Goal: Transaction & Acquisition: Obtain resource

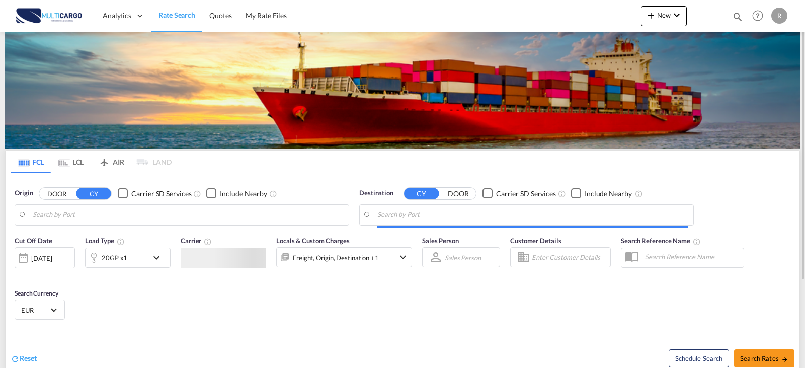
type input "Leixoes, PTLEI"
type input "[GEOGRAPHIC_DATA], EGPSD"
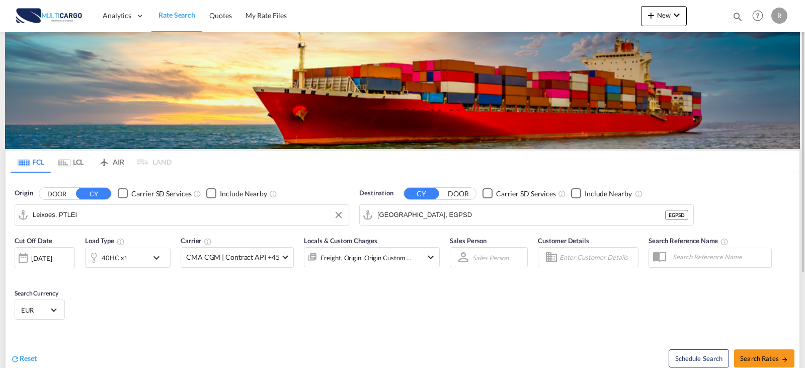
click at [174, 214] on input "Leixoes, PTLEI" at bounding box center [188, 214] width 311 height 15
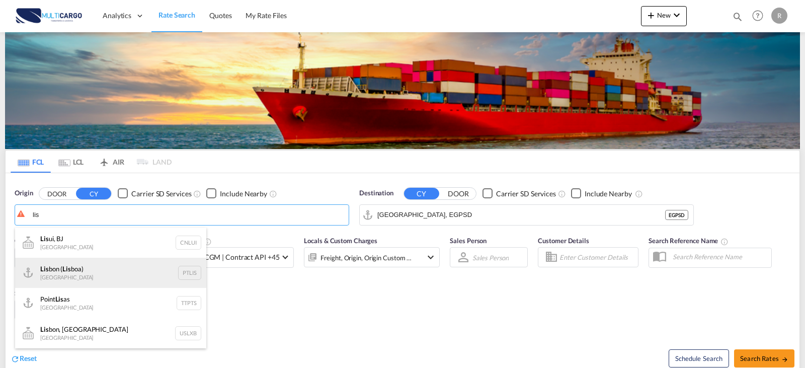
click at [70, 269] on div "Lis bon ( Lis boa) [GEOGRAPHIC_DATA] PTLIS" at bounding box center [110, 273] width 191 height 30
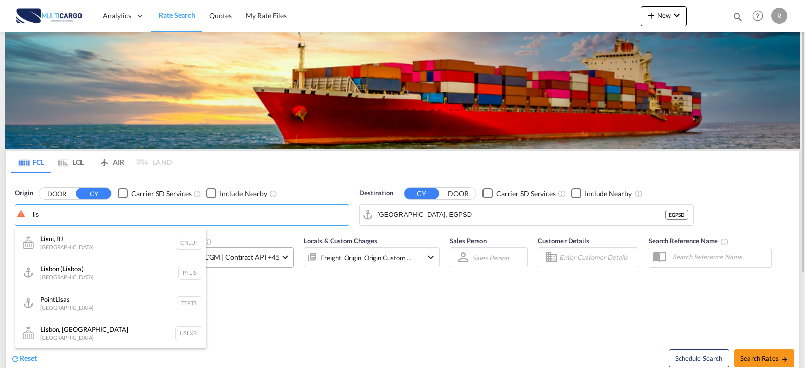
type input "[GEOGRAPHIC_DATA] ([GEOGRAPHIC_DATA]), PTLIS"
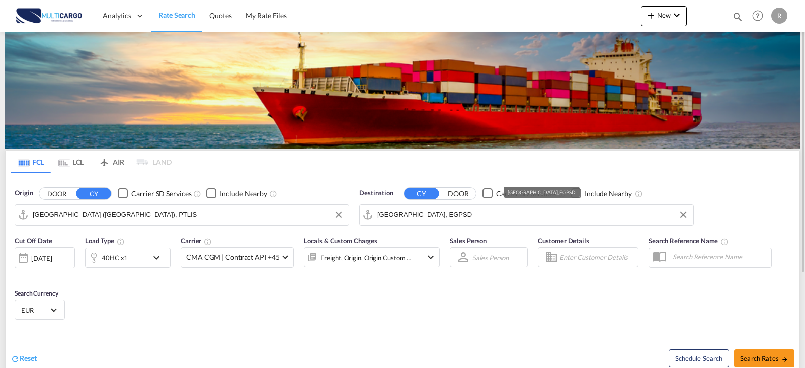
click at [501, 225] on md-autocomplete-wrap "[GEOGRAPHIC_DATA], EGPSD" at bounding box center [532, 217] width 311 height 20
click at [493, 213] on input "[GEOGRAPHIC_DATA], EGPSD" at bounding box center [532, 214] width 311 height 15
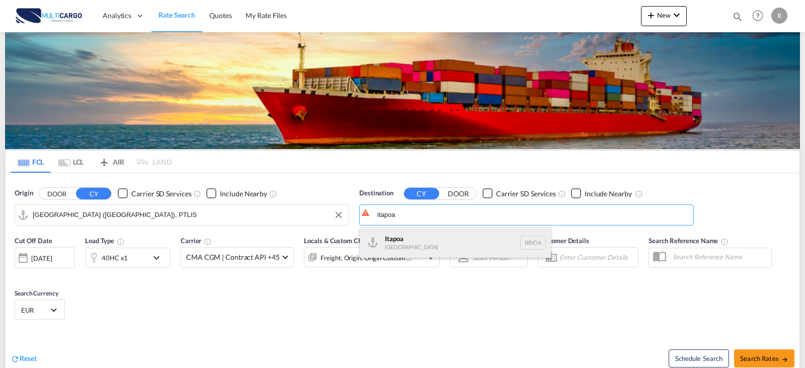
click at [473, 249] on div "Itapoa [GEOGRAPHIC_DATA] BRIOA" at bounding box center [455, 242] width 191 height 30
type input "Itapoa, BRIOA"
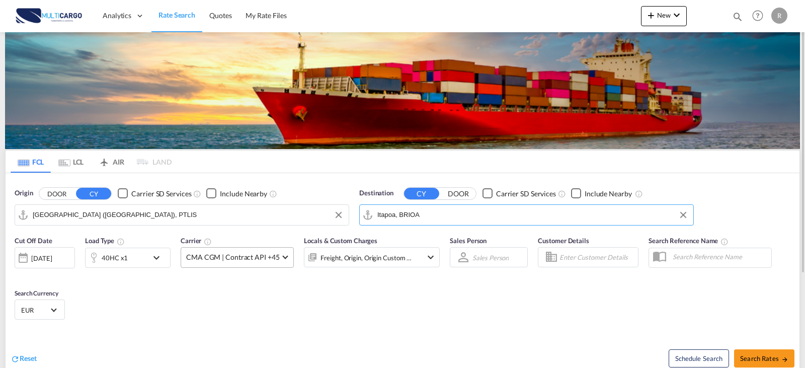
click at [181, 257] on md-select-value "CMA CGM | Contract API +45" at bounding box center [237, 258] width 112 height 20
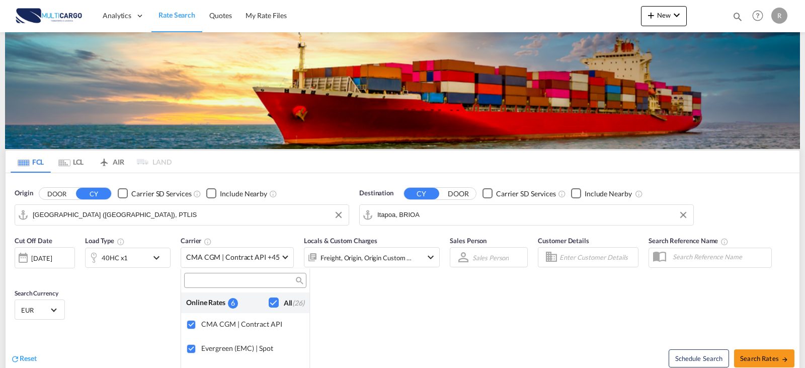
click at [157, 259] on md-backdrop at bounding box center [402, 184] width 805 height 368
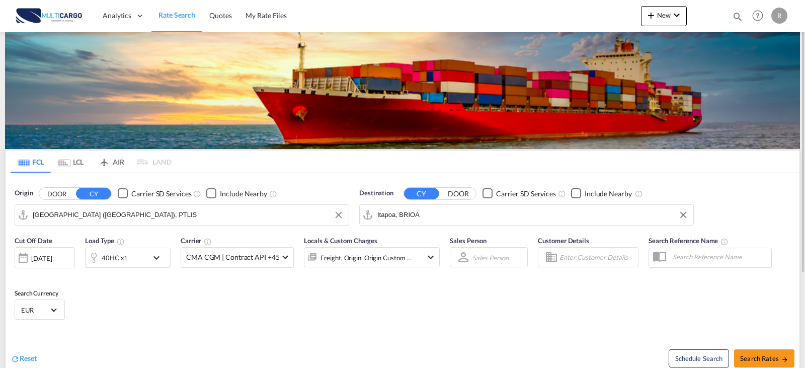
click at [151, 259] on md-icon "icon-chevron-down" at bounding box center [158, 258] width 17 height 12
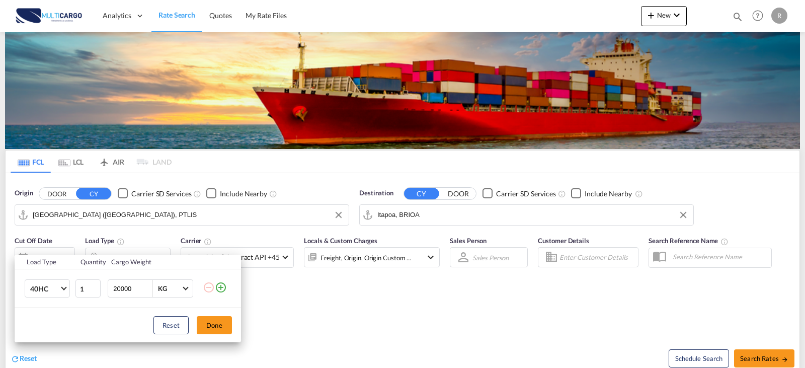
click at [224, 283] on md-icon "icon-plus-circle-outline" at bounding box center [221, 287] width 12 height 12
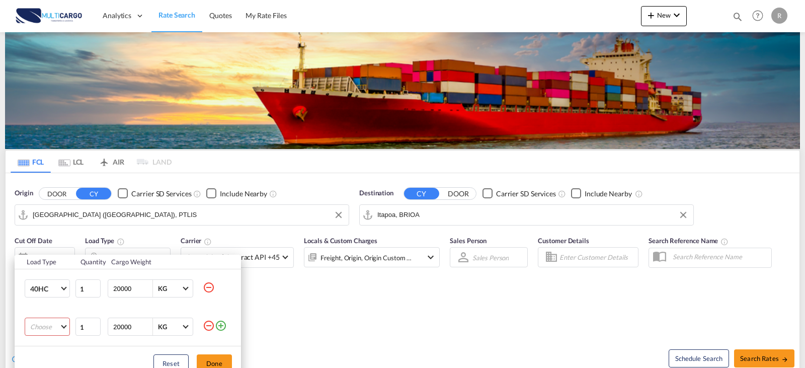
click at [64, 324] on md-select "Choose 20GP 40GP 40HC 45HC 20RE 40RE 40HR 20OT 40OT 20FR 40FR 40NR 20NR 45S 20T…" at bounding box center [47, 326] width 45 height 18
click at [48, 253] on md-option "20GP" at bounding box center [56, 246] width 68 height 24
click at [206, 360] on button "Done" at bounding box center [214, 363] width 35 height 18
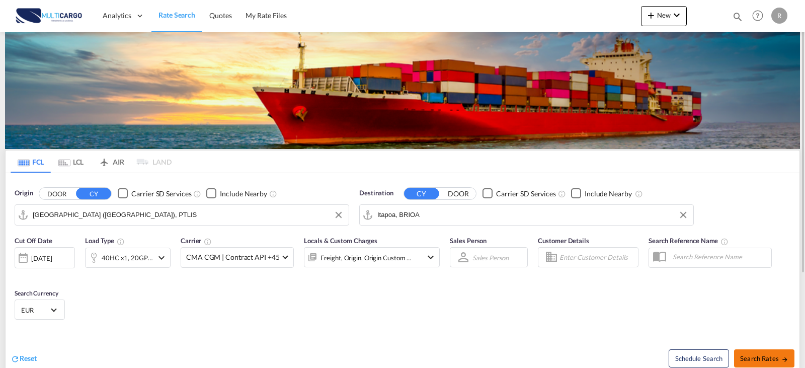
click at [752, 358] on span "Search Rates" at bounding box center [764, 358] width 48 height 8
type input "PTLIS to BRIOA / [DATE]"
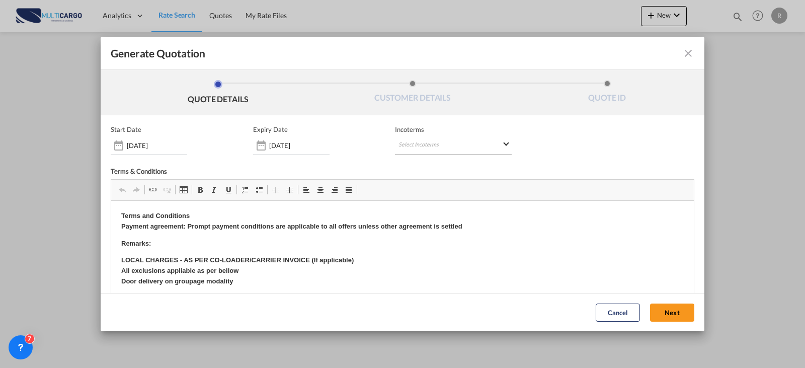
click at [417, 147] on md-select "Select Incoterms CFR - export Cost and Freight CIF - export Cost,Insurance and …" at bounding box center [453, 145] width 117 height 18
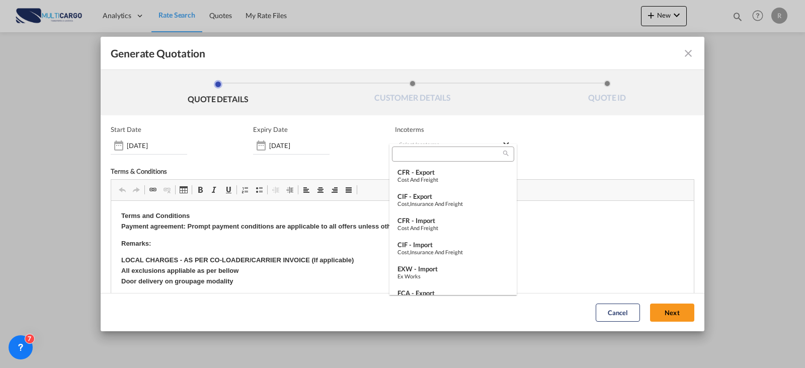
type md-option "[object Object]"
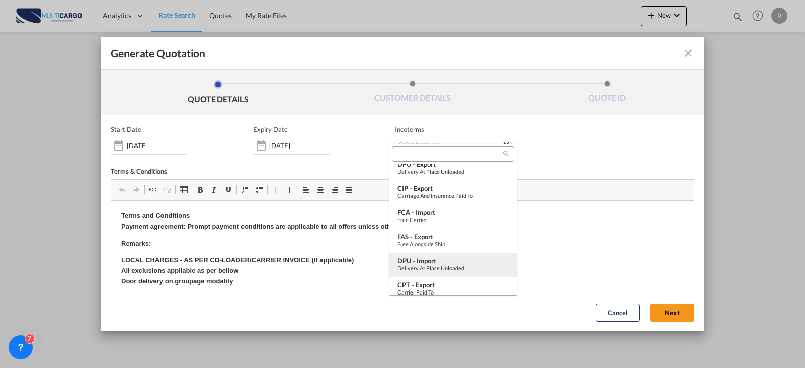
scroll to position [352, 0]
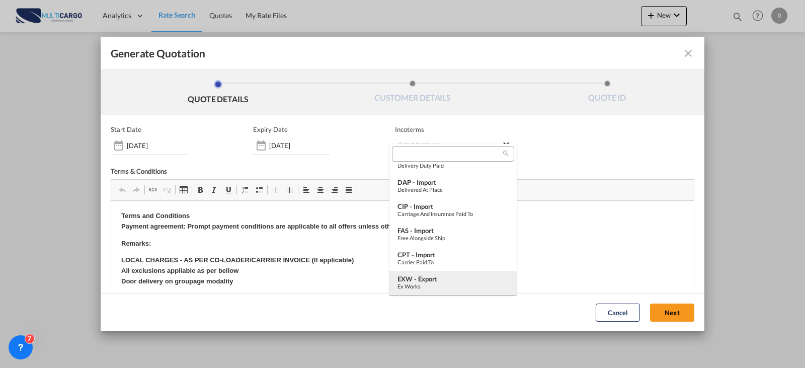
click at [443, 273] on md-option "EXW - export Ex Works" at bounding box center [452, 283] width 127 height 24
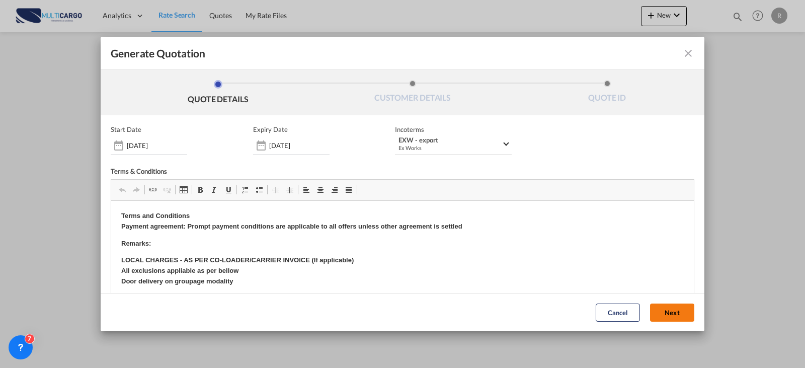
click at [668, 318] on button "Next" at bounding box center [672, 312] width 44 height 18
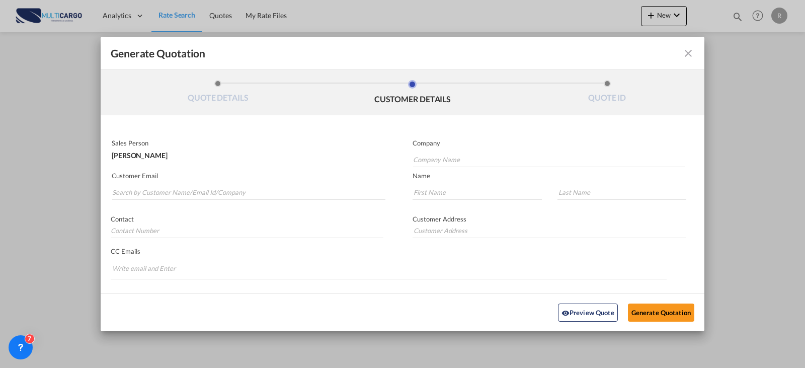
click at [278, 177] on p "Customer Email" at bounding box center [249, 176] width 274 height 8
click at [272, 198] on input "Search by Customer Name/Email Id/Company" at bounding box center [248, 192] width 273 height 15
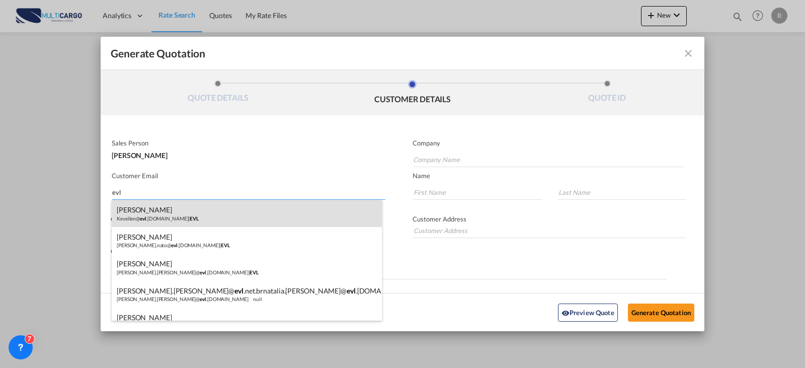
type input "evl"
click at [203, 211] on div "Kevellen [PERSON_NAME]@ evl .[DOMAIN_NAME] | EVL" at bounding box center [247, 213] width 270 height 27
type input "EVL"
type input "[EMAIL_ADDRESS][DOMAIN_NAME]"
type input "Kevellen"
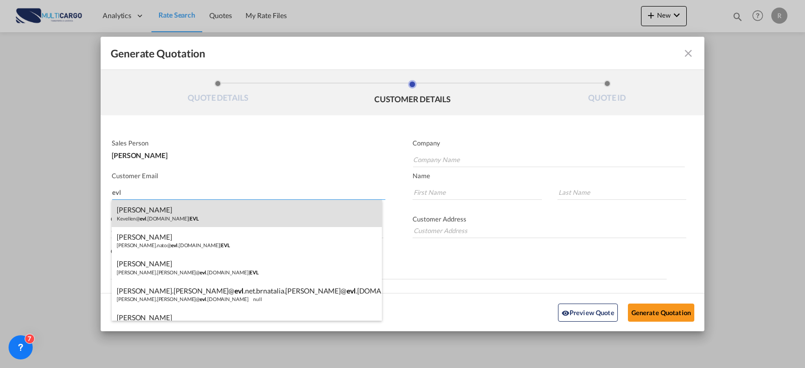
type input "[PERSON_NAME]"
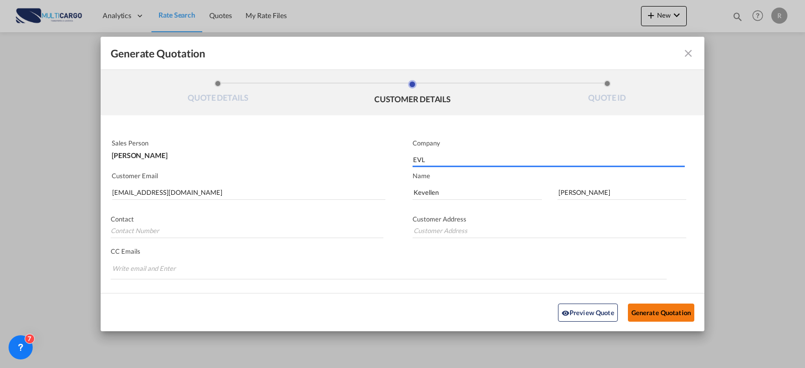
click at [642, 314] on button "Generate Quotation" at bounding box center [661, 312] width 66 height 18
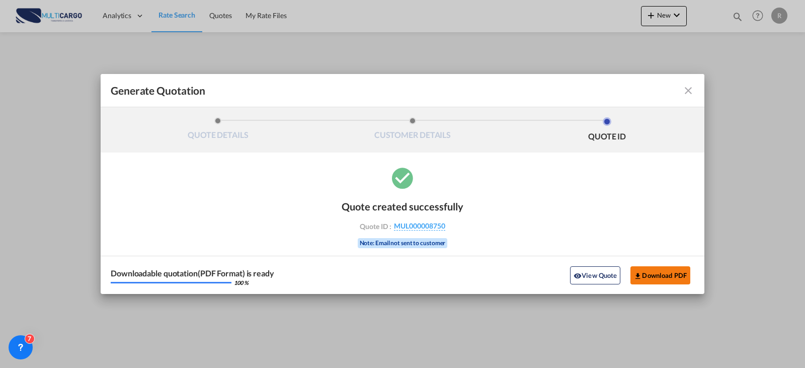
click at [677, 275] on button "Download PDF" at bounding box center [660, 275] width 60 height 18
click at [684, 92] on md-icon "icon-close fg-AAA8AD cursor m-0" at bounding box center [688, 91] width 12 height 12
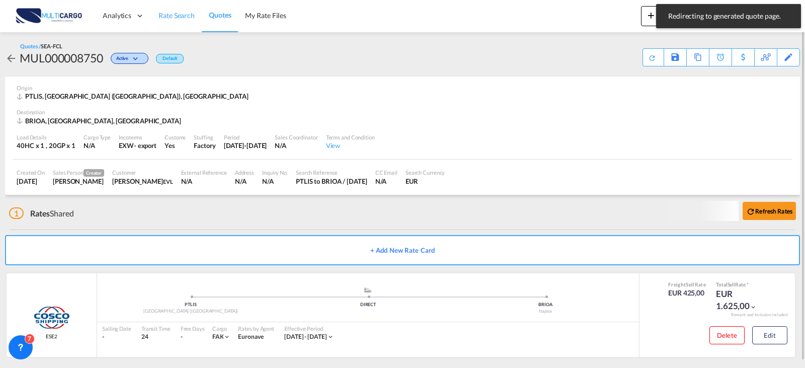
click at [180, 23] on link "Rate Search" at bounding box center [176, 15] width 50 height 33
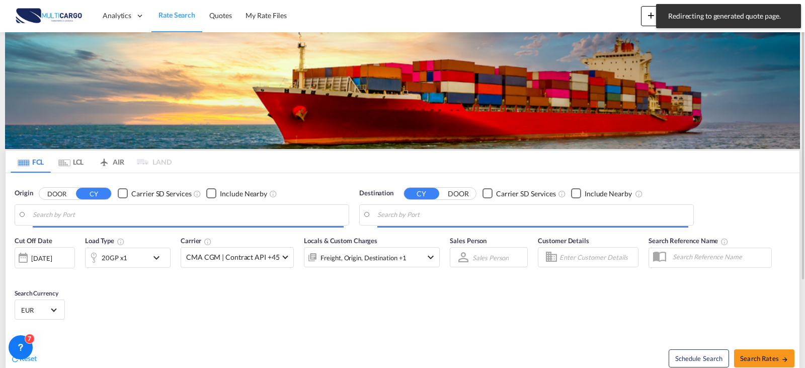
type input "[GEOGRAPHIC_DATA] ([GEOGRAPHIC_DATA]), PTLIS"
type input "Itapoa, BRIOA"
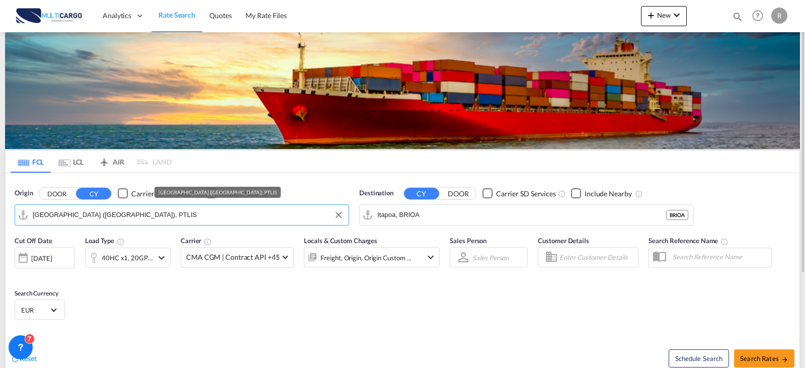
click at [138, 223] on md-autocomplete-wrap "[GEOGRAPHIC_DATA] ([GEOGRAPHIC_DATA]), PTLIS" at bounding box center [188, 217] width 311 height 20
click at [131, 218] on input "[GEOGRAPHIC_DATA] ([GEOGRAPHIC_DATA]), PTLIS" at bounding box center [188, 214] width 311 height 15
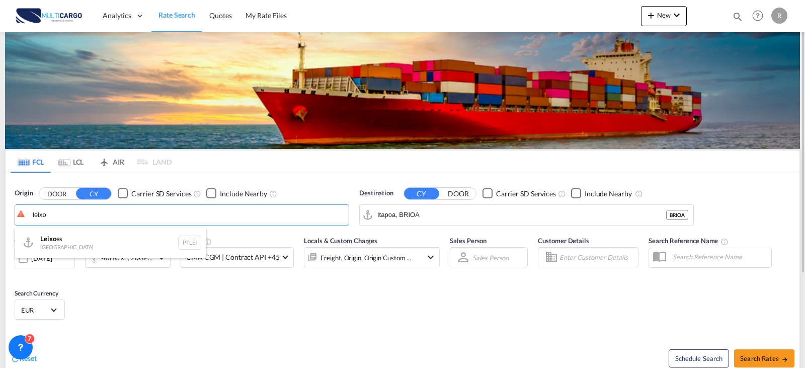
click at [79, 230] on div "Leixo es Portugal PTLEI" at bounding box center [110, 242] width 191 height 30
type input "Leixoes, PTLEI"
click at [488, 213] on input "Itapoa, BRIOA" at bounding box center [532, 214] width 311 height 15
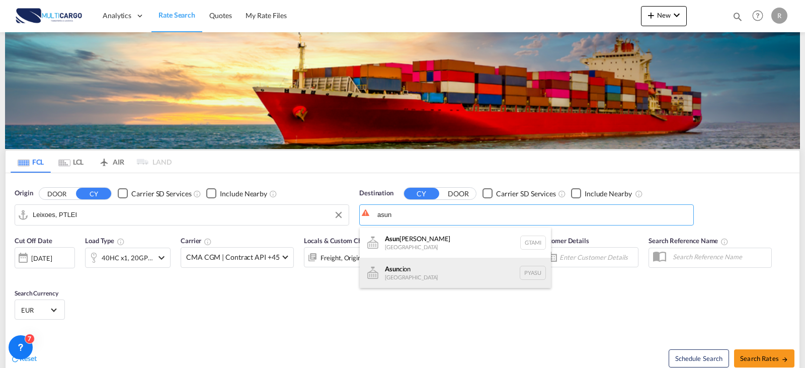
click at [433, 273] on div "Asun cion [GEOGRAPHIC_DATA] [GEOGRAPHIC_DATA]" at bounding box center [455, 273] width 191 height 30
type input "[PERSON_NAME], PYASU"
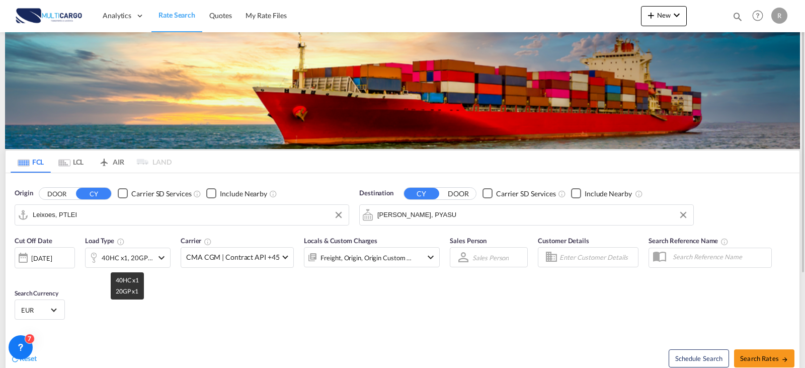
click at [145, 262] on div "40HC x1, 20GP x1" at bounding box center [127, 258] width 51 height 14
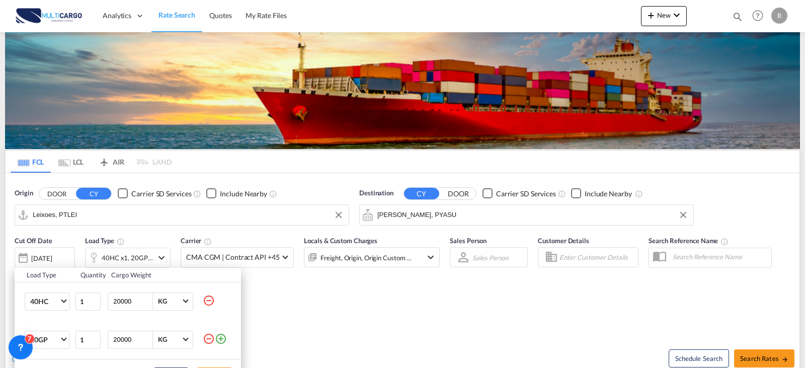
drag, startPoint x: 206, startPoint y: 304, endPoint x: 225, endPoint y: 314, distance: 21.6
click at [208, 305] on md-icon "icon-minus-circle-outline" at bounding box center [209, 300] width 12 height 12
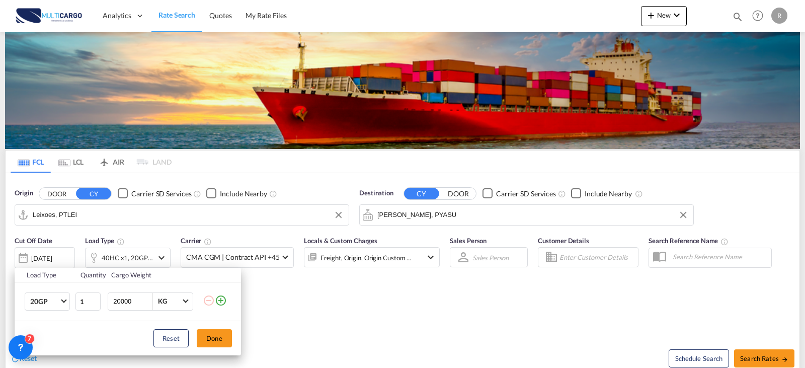
click at [376, 315] on div "Load Type Quantity Cargo Weight 20GP 20GP 40GP 40HC 45HC 20RE 40RE 40HR 20OT 40…" at bounding box center [402, 184] width 805 height 368
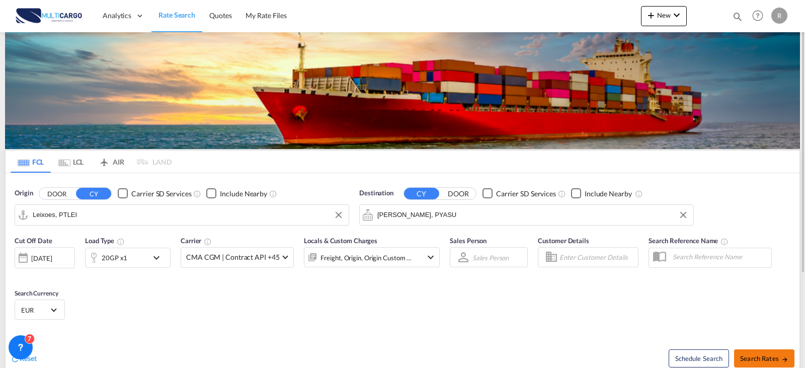
click at [773, 355] on span "Search Rates" at bounding box center [764, 358] width 48 height 8
type input "PTLEI to PYASU / [DATE]"
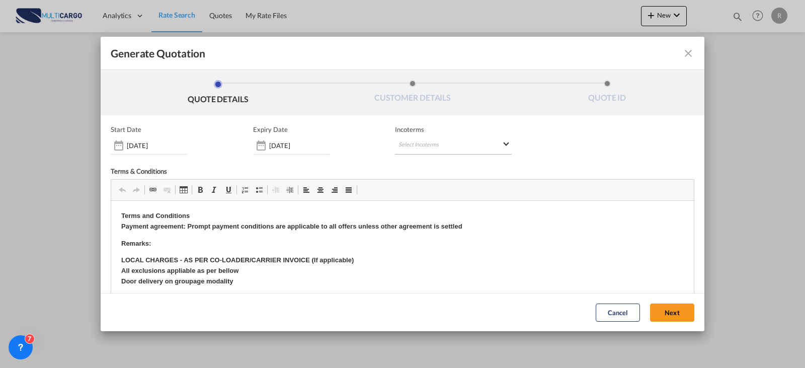
click at [397, 145] on md-select "Select Incoterms CFR - export Cost and Freight CIF - export Cost,Insurance and …" at bounding box center [453, 145] width 117 height 18
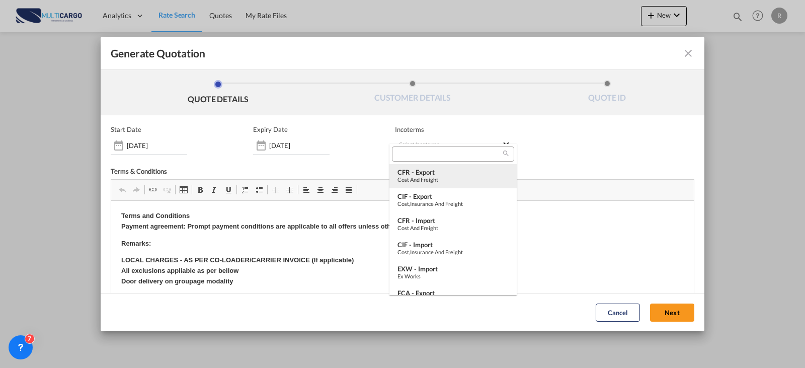
type md-option "[object Object]"
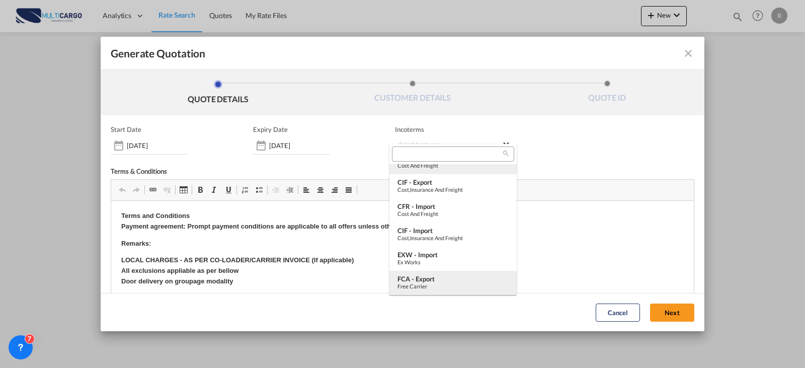
type md-option "[object Object]"
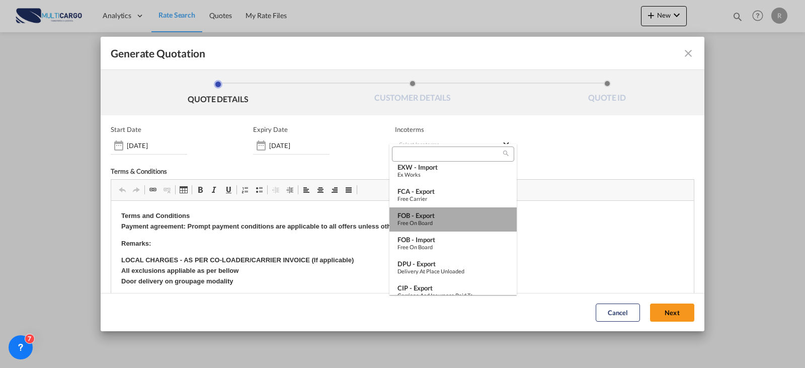
drag, startPoint x: 457, startPoint y: 223, endPoint x: 478, endPoint y: 91, distance: 134.6
click at [457, 223] on div "Free on Board" at bounding box center [452, 222] width 111 height 7
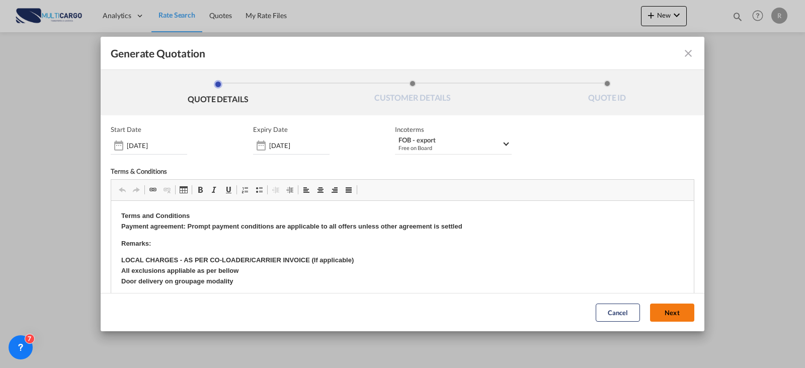
click at [650, 318] on button "Next" at bounding box center [672, 312] width 44 height 18
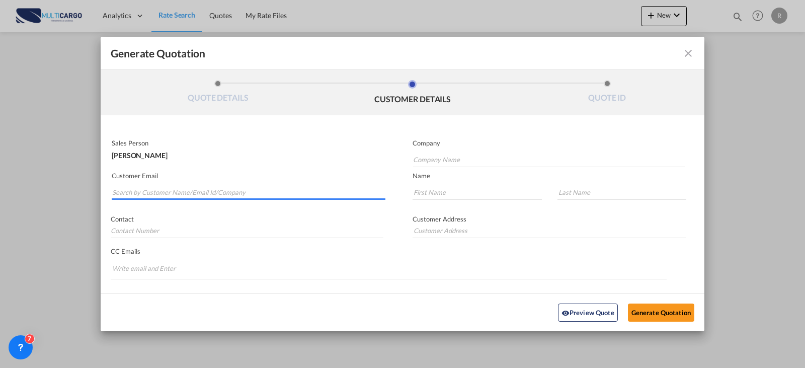
click at [211, 195] on input "Search by Customer Name/Email Id/Company" at bounding box center [248, 192] width 273 height 15
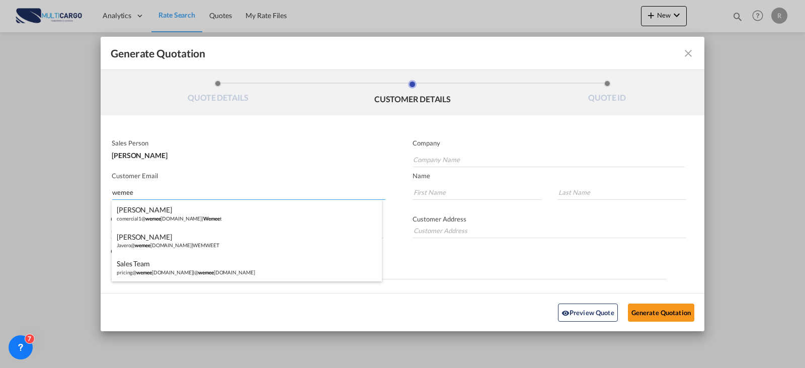
type input "wemee"
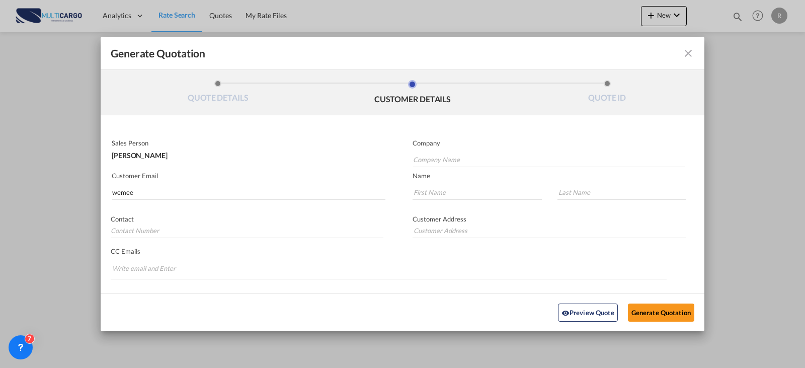
click at [476, 151] on md-autocomplete-wrap "Generate QuotationQUOTE ..." at bounding box center [549, 157] width 272 height 20
click at [470, 156] on input "Company Name" at bounding box center [549, 159] width 272 height 15
type input "w"
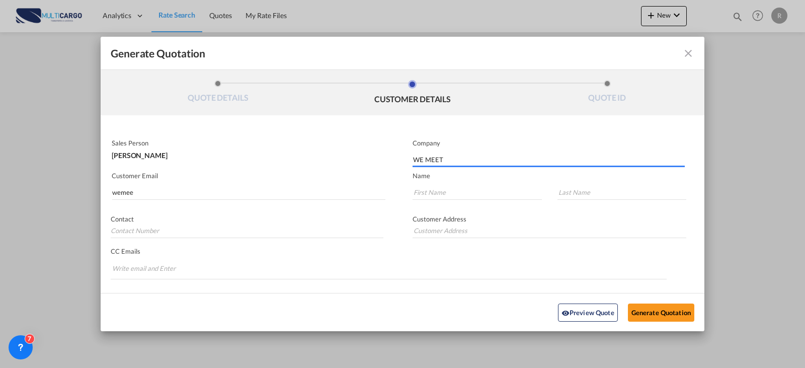
type input "WE MEET"
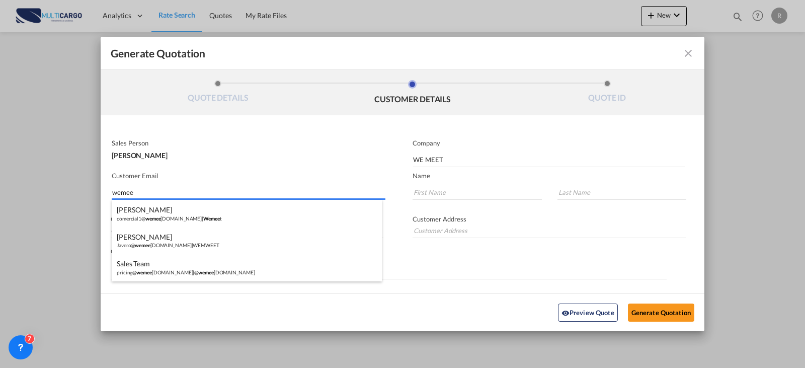
click at [182, 190] on input "wemee" at bounding box center [248, 192] width 273 height 15
drag, startPoint x: 147, startPoint y: 189, endPoint x: 76, endPoint y: 189, distance: 70.9
click at [76, 189] on div "Generate Quotation QUOTE DETAILS CUSTOMER DETAILS QUOTE ID Start Date [DATE] Ex…" at bounding box center [402, 184] width 805 height 368
paste input "[EMAIL_ADDRESS]>"
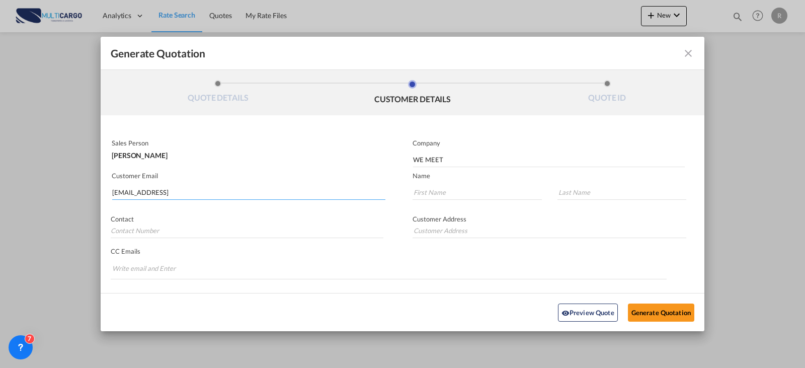
type input "[EMAIL_ADDRESS]"
click at [452, 186] on div "Generate QuotationQUOTE ..." at bounding box center [474, 190] width 145 height 30
click at [453, 188] on input "Generate QuotationQUOTE ..." at bounding box center [477, 192] width 129 height 15
type input "j"
type input "JUANCA"
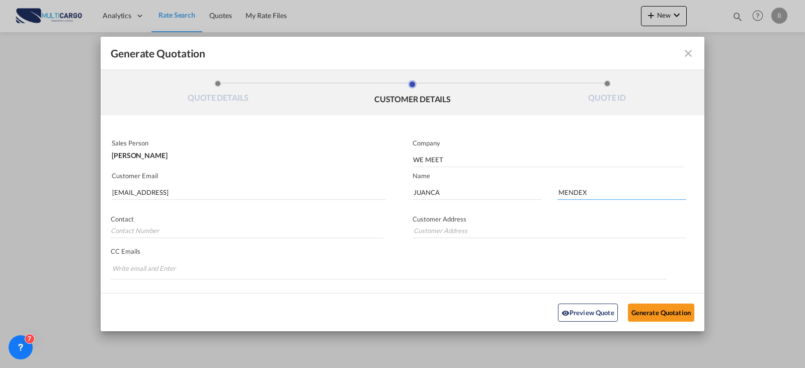
click at [618, 186] on input "MENDEX" at bounding box center [621, 192] width 129 height 15
type input "[PERSON_NAME]"
click at [661, 315] on button "Generate Quotation" at bounding box center [661, 312] width 66 height 18
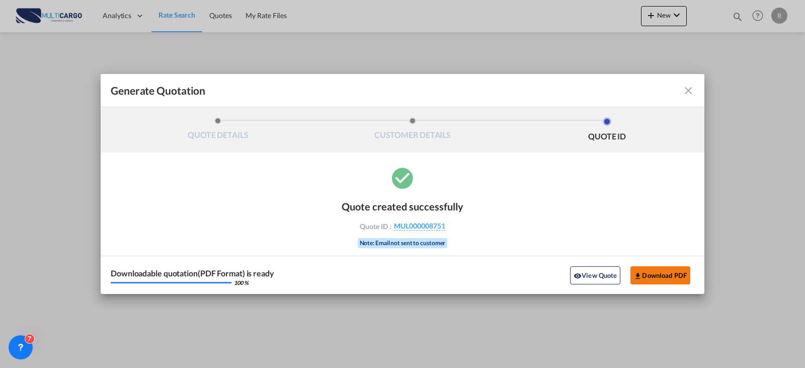
click at [683, 276] on button "Download PDF" at bounding box center [660, 275] width 60 height 18
click at [693, 100] on md-toolbar "Generate Quotation" at bounding box center [403, 90] width 604 height 33
click at [686, 88] on md-icon "icon-close fg-AAA8AD cursor m-0" at bounding box center [688, 91] width 12 height 12
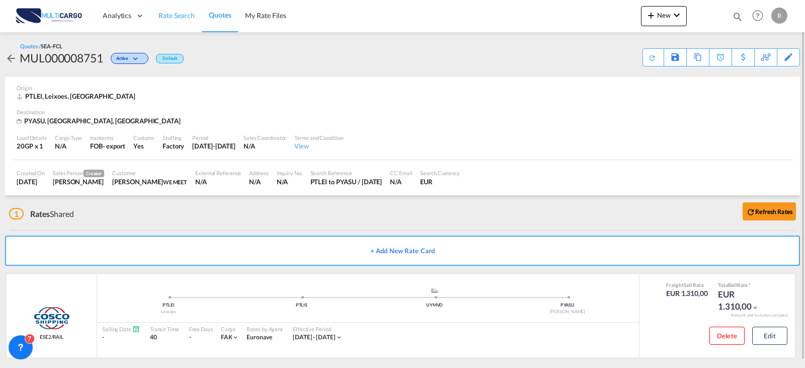
click at [186, 15] on span "Rate Search" at bounding box center [176, 15] width 36 height 9
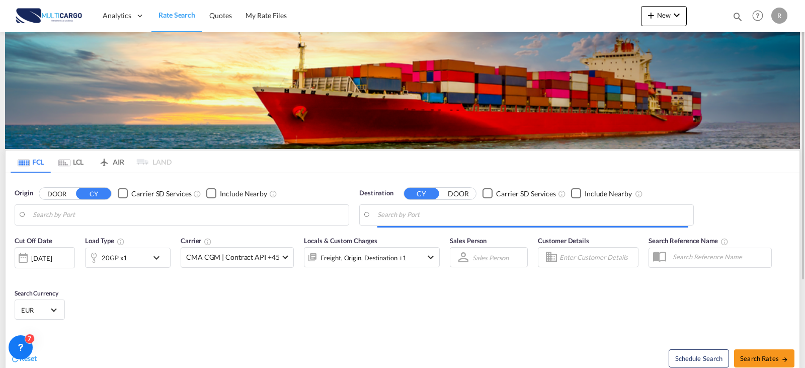
type input "Leixoes, PTLEI"
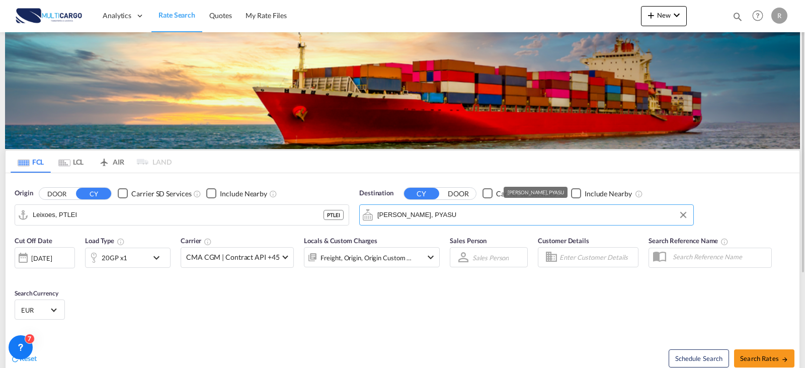
click at [455, 213] on input "[PERSON_NAME], PYASU" at bounding box center [532, 214] width 311 height 15
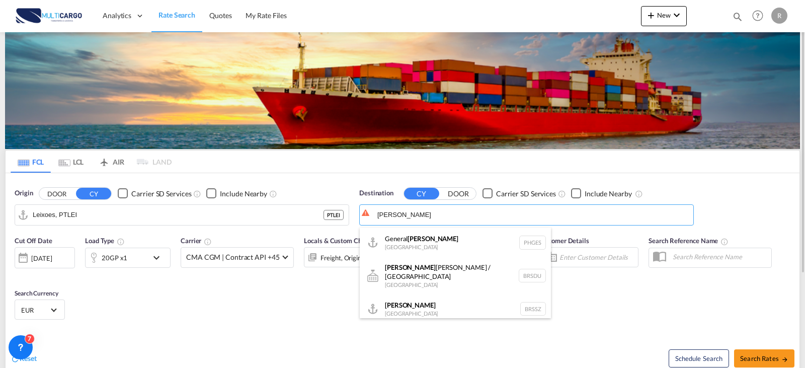
click at [427, 298] on div "[PERSON_NAME] [GEOGRAPHIC_DATA] BRSSZ" at bounding box center [455, 309] width 191 height 30
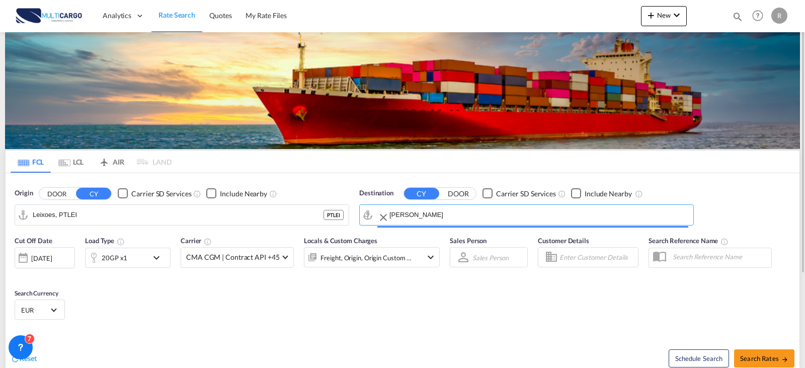
type input "Santos, BRSSZ"
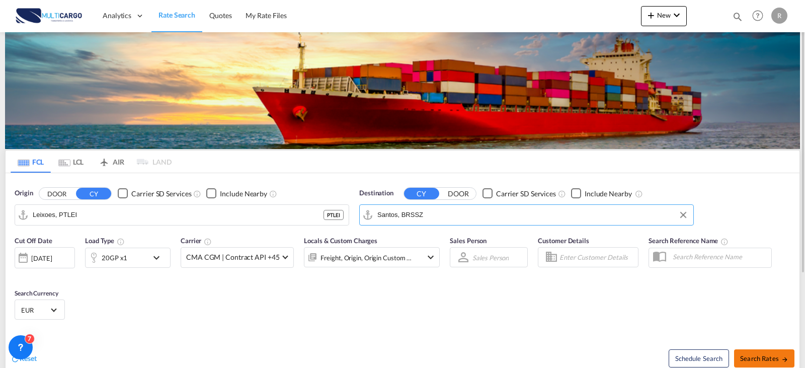
click at [772, 358] on span "Search Rates" at bounding box center [764, 358] width 48 height 8
type input "PTLEI to BRSSZ / [DATE]"
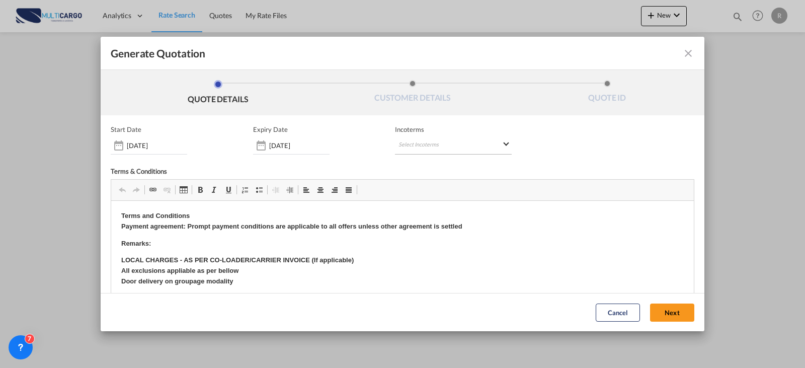
click at [461, 140] on md-select "Select Incoterms CFR - export Cost and Freight CIF - export Cost,Insurance and …" at bounding box center [453, 145] width 117 height 18
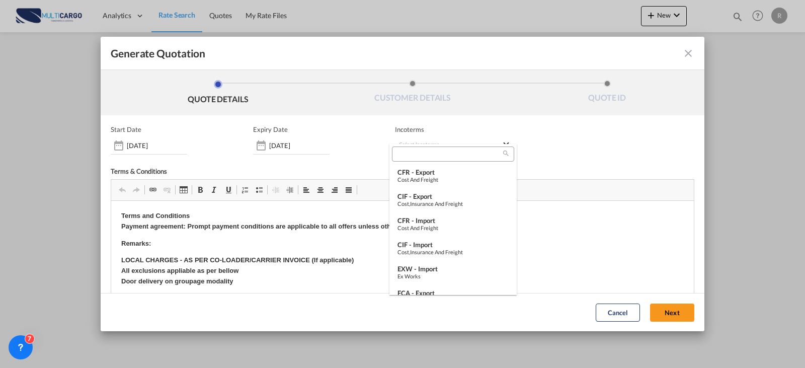
type md-option "[object Object]"
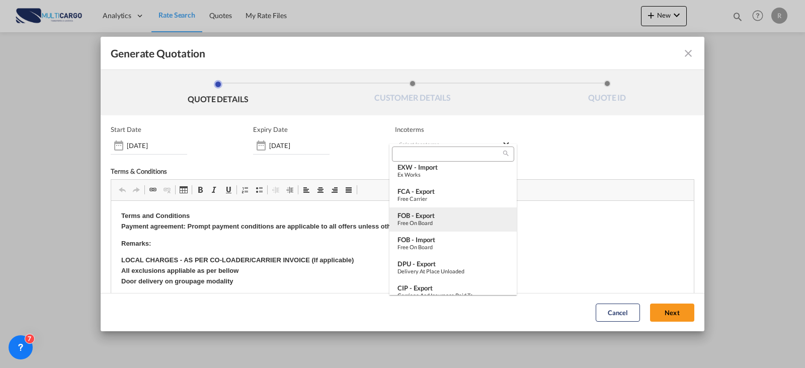
type md-option "[object Object]"
click at [464, 224] on div "Free on Board" at bounding box center [452, 222] width 111 height 7
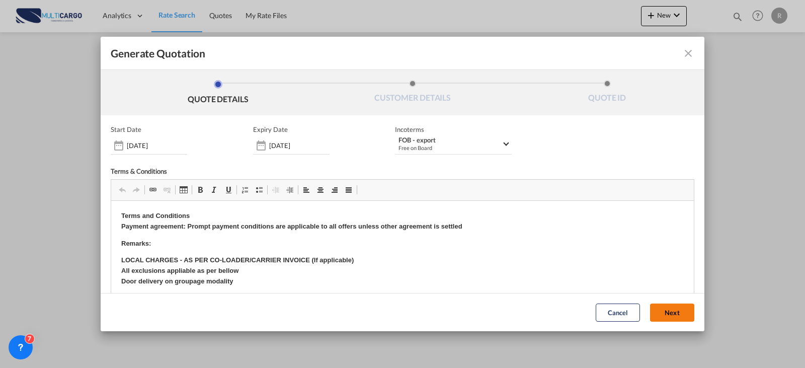
click at [656, 316] on button "Next" at bounding box center [672, 312] width 44 height 18
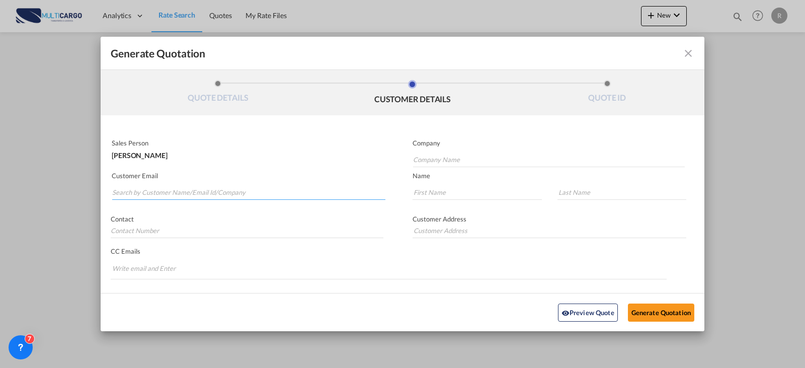
click at [234, 193] on input "Search by Customer Name/Email Id/Company" at bounding box center [248, 192] width 273 height 15
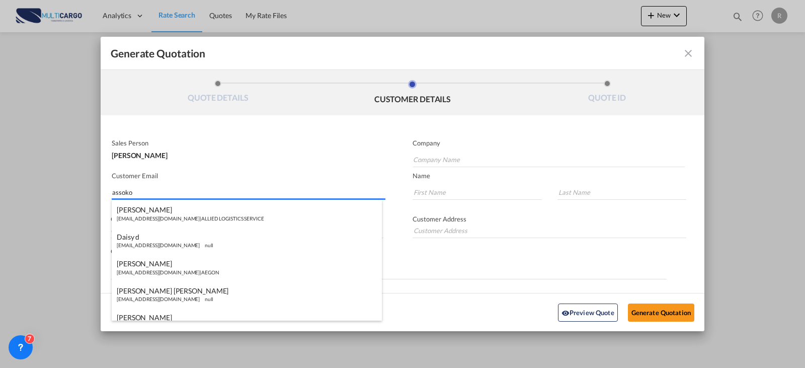
click at [113, 192] on input "assoko" at bounding box center [248, 192] width 273 height 15
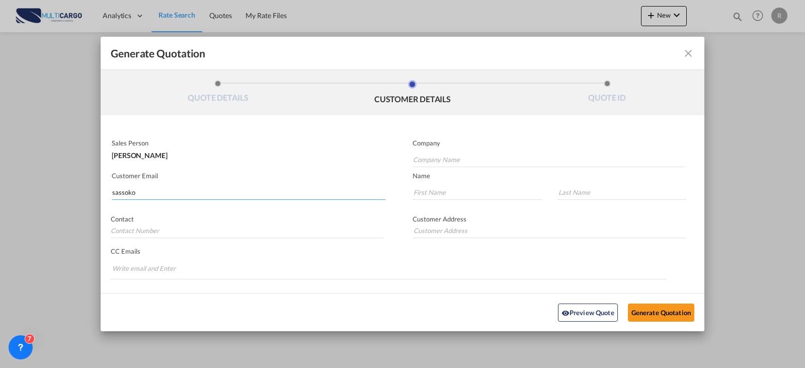
click at [208, 190] on input "sassoko" at bounding box center [248, 192] width 273 height 15
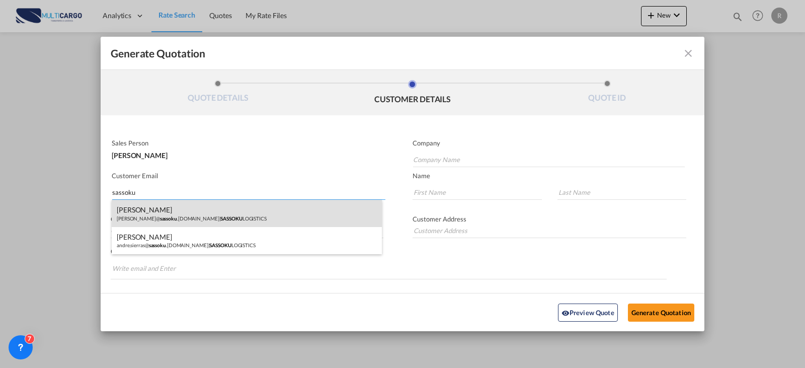
type input "sassoku"
click at [151, 219] on div "[PERSON_NAME] [PERSON_NAME]@ sassoku .[DOMAIN_NAME] | SASSOKU LOGISTICS" at bounding box center [247, 213] width 270 height 27
type input "SASSOKU LOGISTICS"
type input "[PERSON_NAME][EMAIL_ADDRESS][DOMAIN_NAME]"
type input "[PERSON_NAME]"
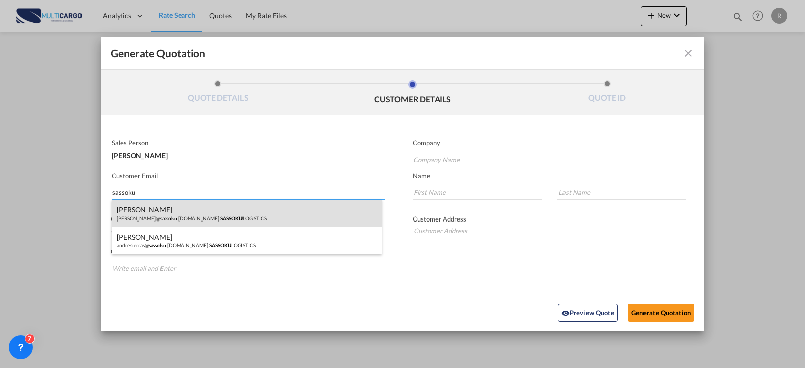
type input "[PERSON_NAME]"
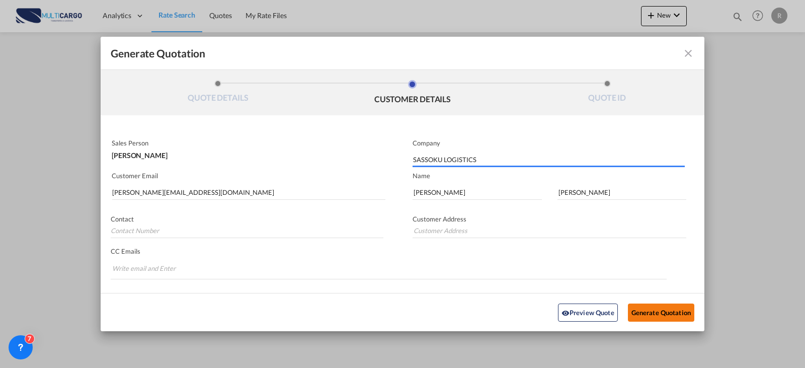
click at [651, 316] on button "Generate Quotation" at bounding box center [661, 312] width 66 height 18
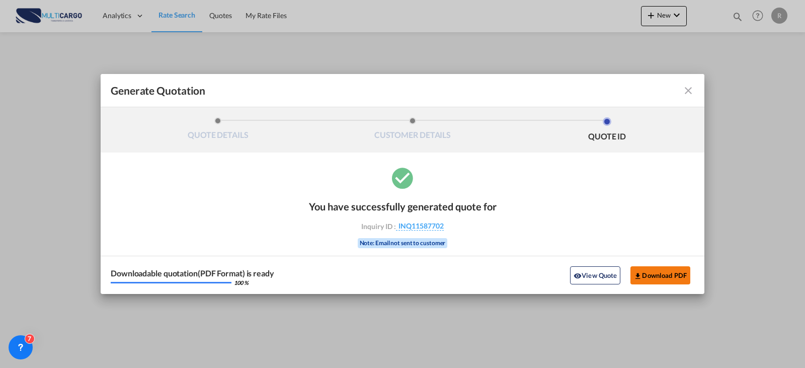
click at [654, 268] on button "Download PDF" at bounding box center [660, 275] width 60 height 18
click at [687, 95] on md-icon "icon-close fg-AAA8AD cursor m-0" at bounding box center [688, 91] width 12 height 12
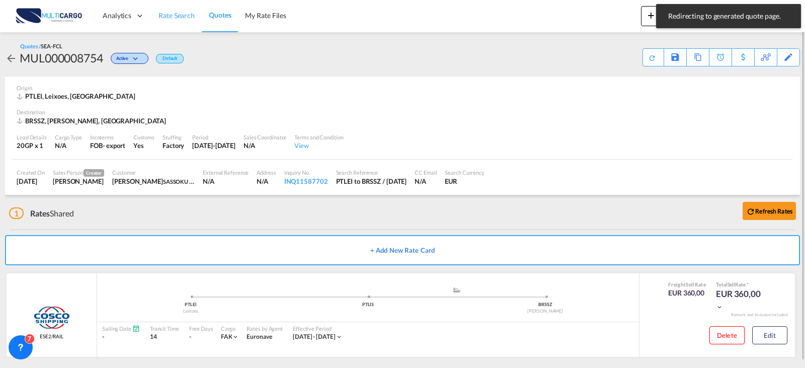
click at [195, 17] on link "Rate Search" at bounding box center [176, 15] width 50 height 33
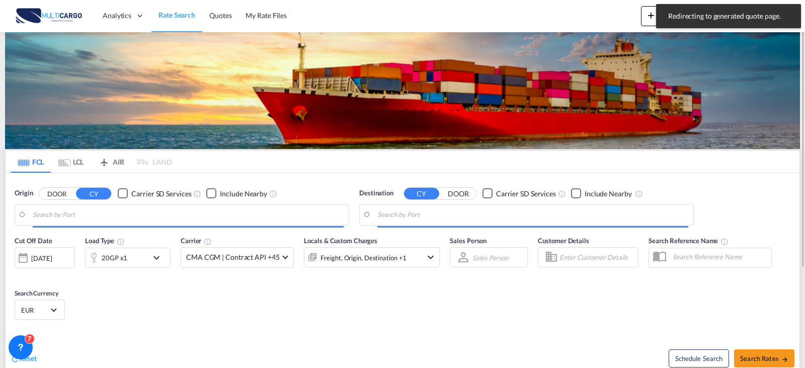
type input "Leixoes, PTLEI"
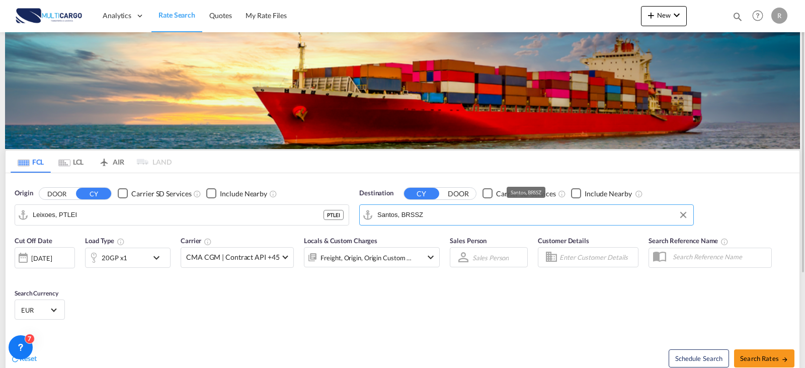
click at [427, 223] on md-autocomplete-wrap "Santos, BRSSZ" at bounding box center [532, 217] width 311 height 20
click at [428, 218] on input "Santos, BRSSZ" at bounding box center [532, 214] width 311 height 15
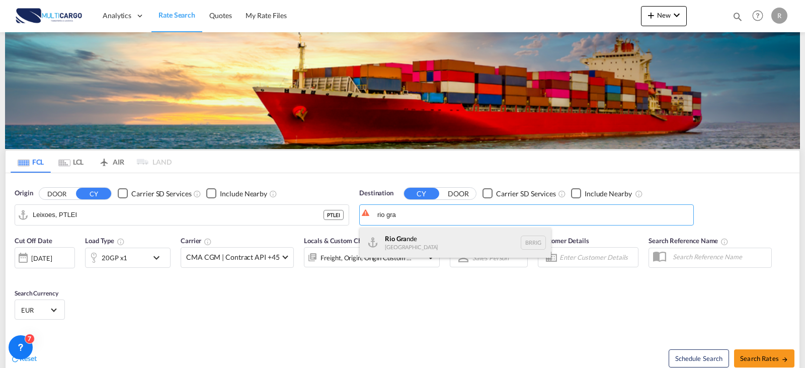
click at [432, 244] on div "[GEOGRAPHIC_DATA] nde [GEOGRAPHIC_DATA] [GEOGRAPHIC_DATA]" at bounding box center [455, 242] width 191 height 30
type input "[GEOGRAPHIC_DATA], [GEOGRAPHIC_DATA]"
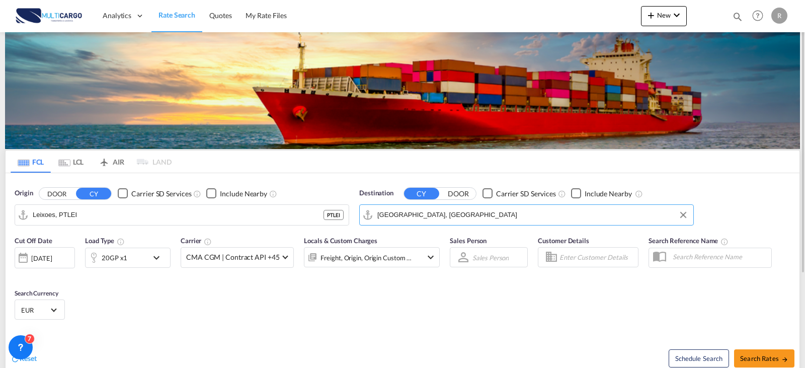
click at [150, 260] on md-icon "icon-chevron-down" at bounding box center [158, 258] width 17 height 12
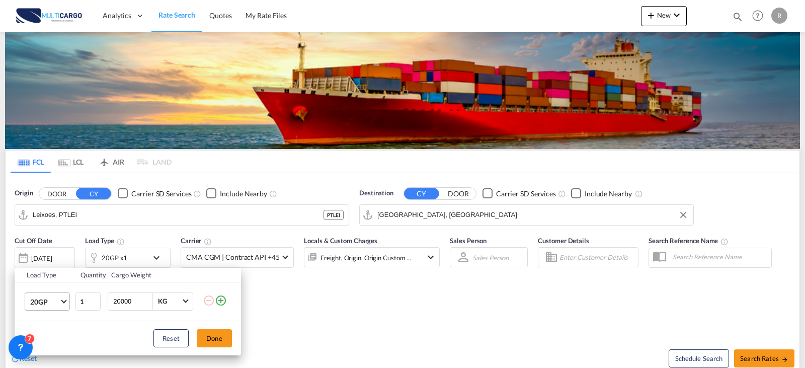
click at [60, 299] on md-select-value "20GP" at bounding box center [49, 301] width 40 height 17
click at [49, 293] on md-option "40HC" at bounding box center [56, 295] width 68 height 24
drag, startPoint x: 224, startPoint y: 346, endPoint x: 230, endPoint y: 342, distance: 7.7
click at [224, 346] on button "Done" at bounding box center [214, 338] width 35 height 18
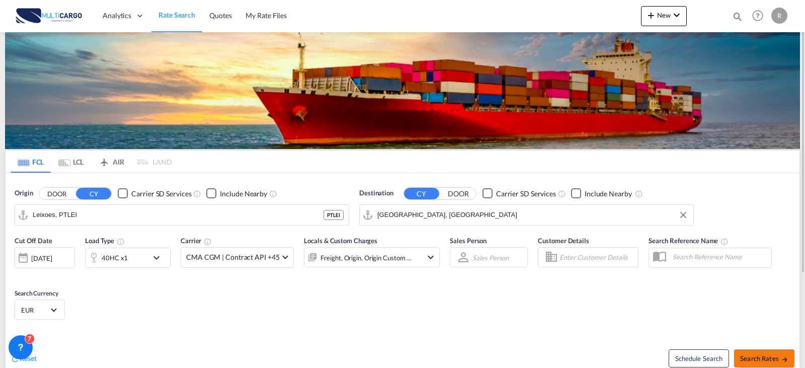
click at [776, 360] on span "Search Rates" at bounding box center [764, 358] width 48 height 8
type input "PTLEI to BRRIG / [DATE]"
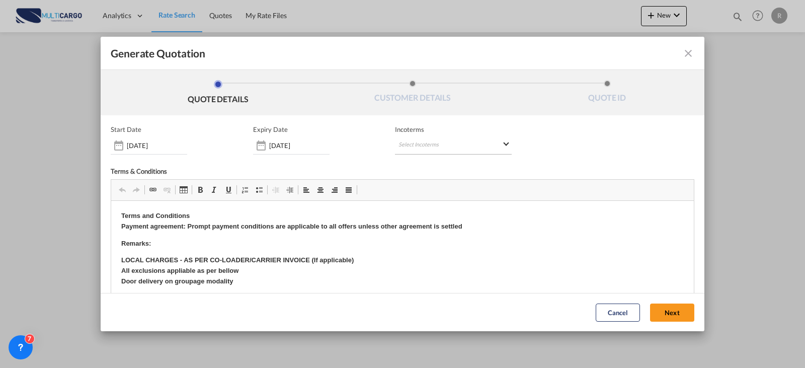
click at [445, 148] on md-select "Select Incoterms CFR - export Cost and Freight CIF - export Cost,Insurance and …" at bounding box center [453, 145] width 117 height 18
type md-option "[object Object]"
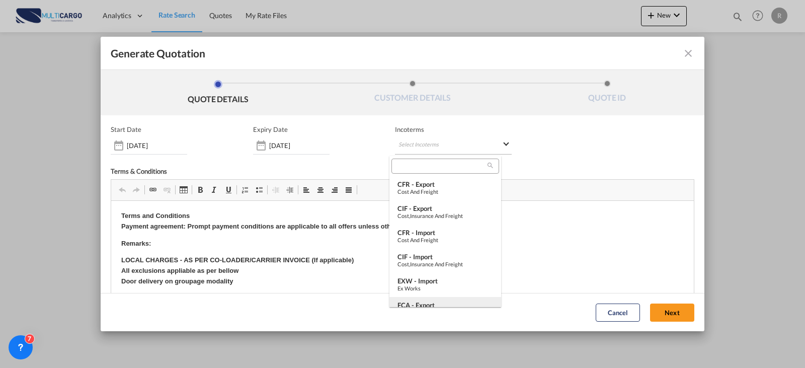
type md-option "[object Object]"
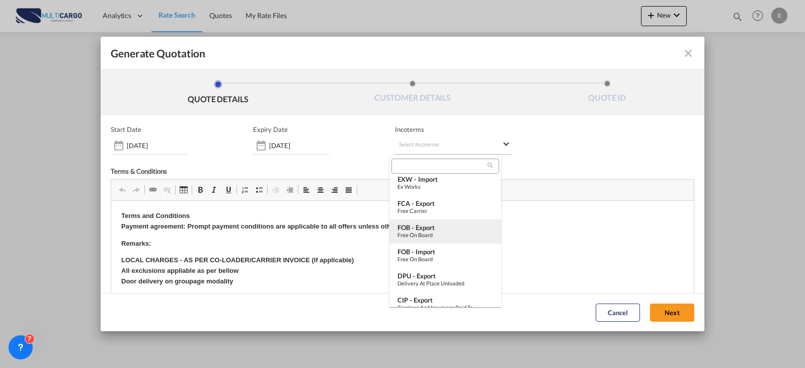
type md-option "[object Object]"
drag, startPoint x: 444, startPoint y: 226, endPoint x: 452, endPoint y: 231, distance: 9.9
click at [448, 230] on div "FOB - export" at bounding box center [445, 227] width 96 height 8
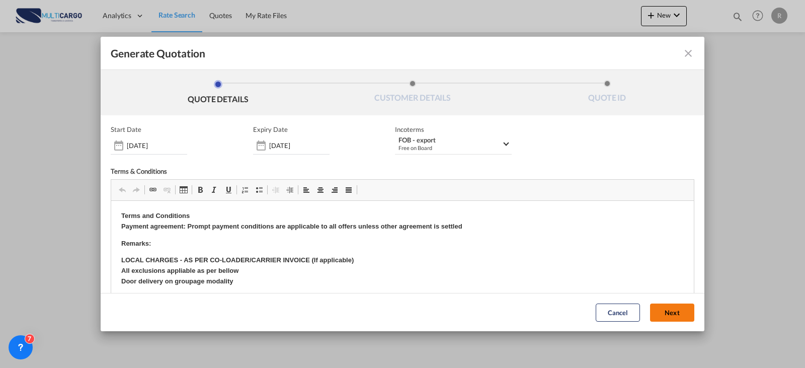
click at [656, 312] on button "Next" at bounding box center [672, 312] width 44 height 18
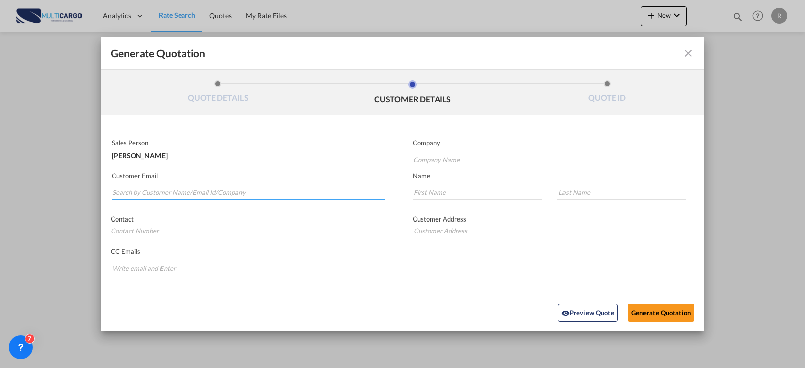
click at [275, 189] on input "Search by Customer Name/Email Id/Company" at bounding box center [248, 192] width 273 height 15
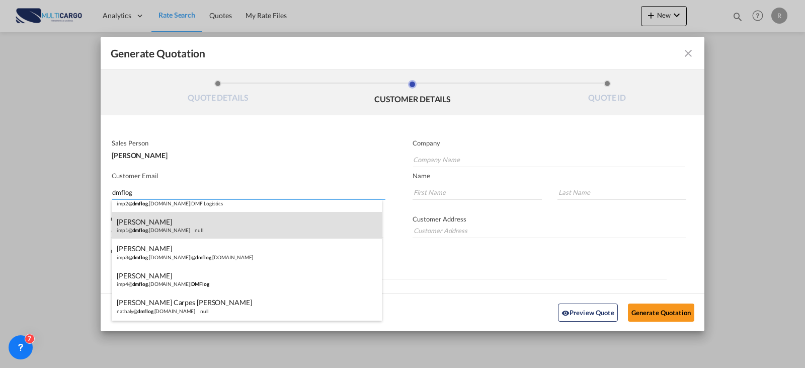
scroll to position [0, 0]
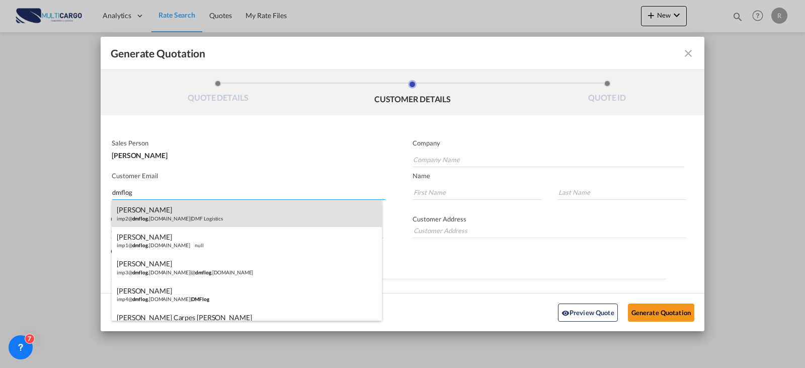
type input "dmflog"
click at [201, 213] on div "[PERSON_NAME] imp2@ dmflog .[DOMAIN_NAME] | DMF Logistics" at bounding box center [247, 213] width 270 height 27
type input "DMF Logistics"
type input "[EMAIL_ADDRESS][DOMAIN_NAME]"
type input "[PERSON_NAME]"
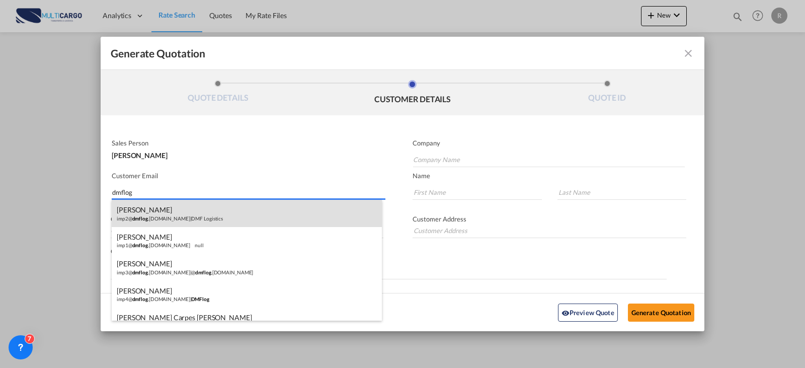
type input "[PERSON_NAME]"
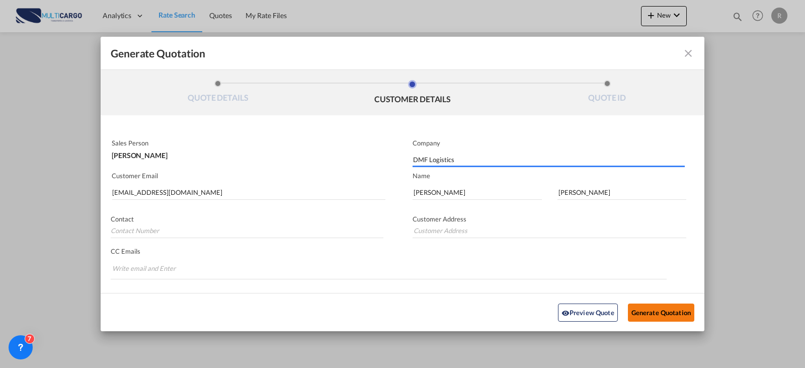
click at [645, 310] on button "Generate Quotation" at bounding box center [661, 312] width 66 height 18
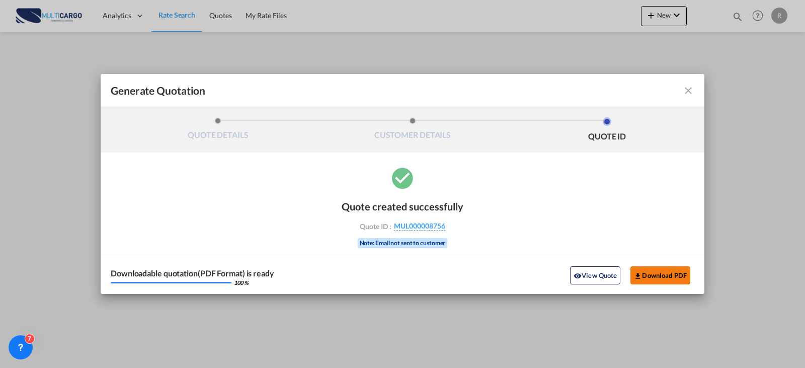
click at [663, 272] on button "Download PDF" at bounding box center [660, 275] width 60 height 18
click at [692, 91] on md-icon "icon-close fg-AAA8AD cursor m-0" at bounding box center [688, 91] width 12 height 12
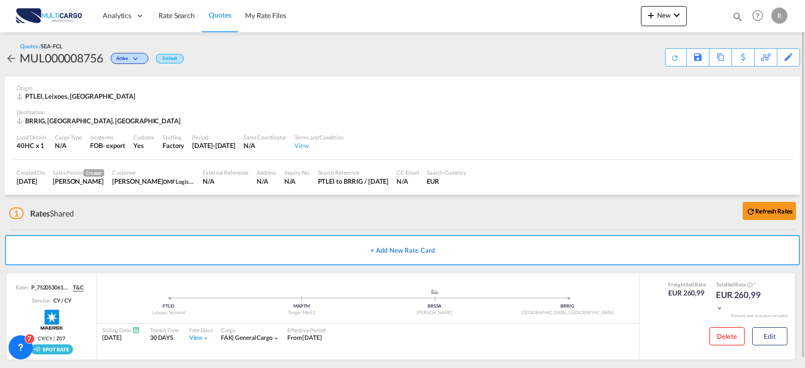
click at [741, 15] on md-icon "icon-magnify" at bounding box center [737, 16] width 11 height 11
click at [590, 22] on select "Quotes" at bounding box center [577, 17] width 48 height 18
select select "Quotes"
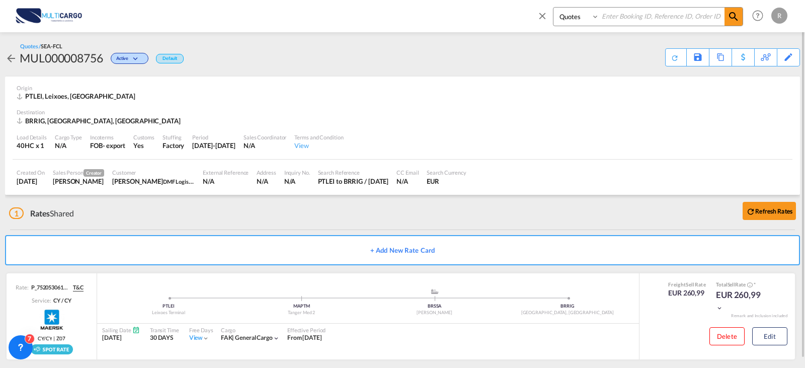
click at [553, 8] on select "Quotes" at bounding box center [577, 17] width 48 height 18
click at [611, 23] on input at bounding box center [661, 17] width 125 height 18
click at [598, 17] on select "Quotes" at bounding box center [577, 17] width 48 height 18
click at [609, 17] on input at bounding box center [661, 17] width 125 height 18
type input "8741"
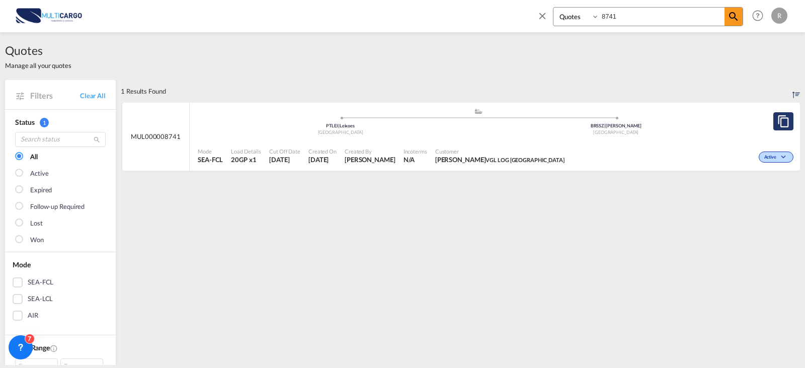
click at [782, 115] on button "Copy Quote" at bounding box center [783, 121] width 20 height 18
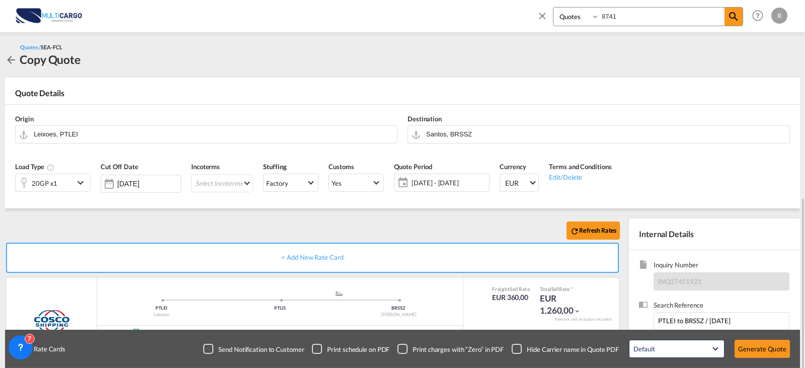
scroll to position [112, 0]
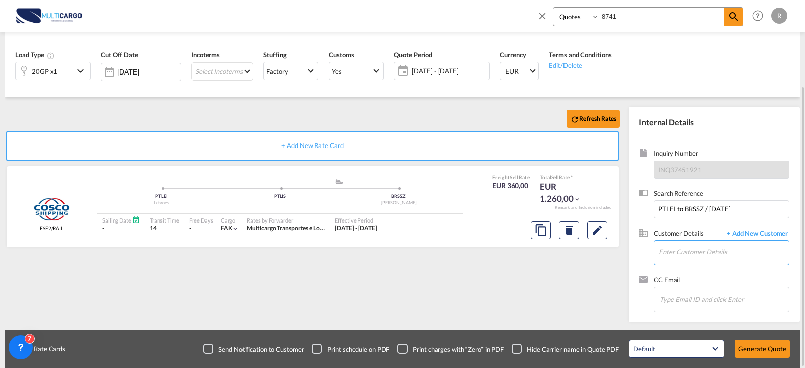
click at [682, 256] on input "Enter Customer Details" at bounding box center [724, 251] width 130 height 23
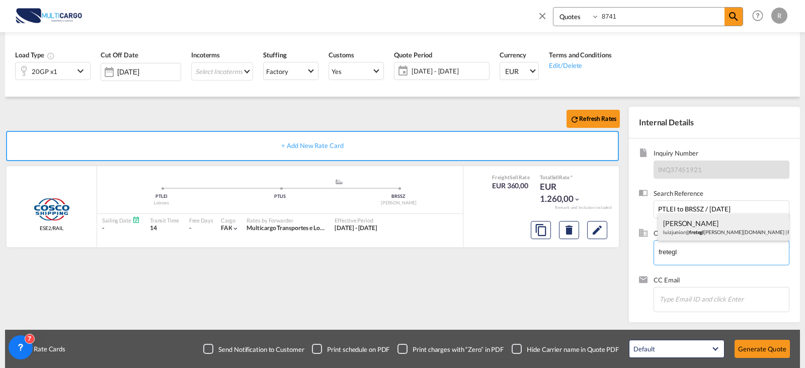
click at [688, 236] on div "[PERSON_NAME]@ fretegl [PERSON_NAME][DOMAIN_NAME] | FRETE GLOBAL" at bounding box center [723, 226] width 131 height 27
type input "FRETE GLOBAL, [PERSON_NAME], [EMAIL_ADDRESS][DOMAIN_NAME]"
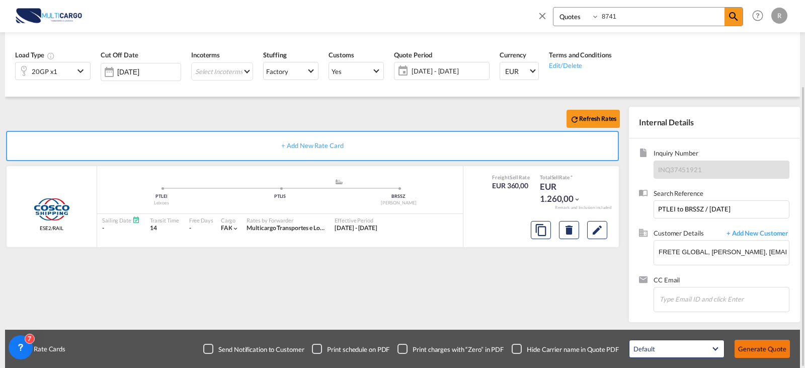
click at [767, 351] on button "Generate Quote" at bounding box center [762, 349] width 55 height 18
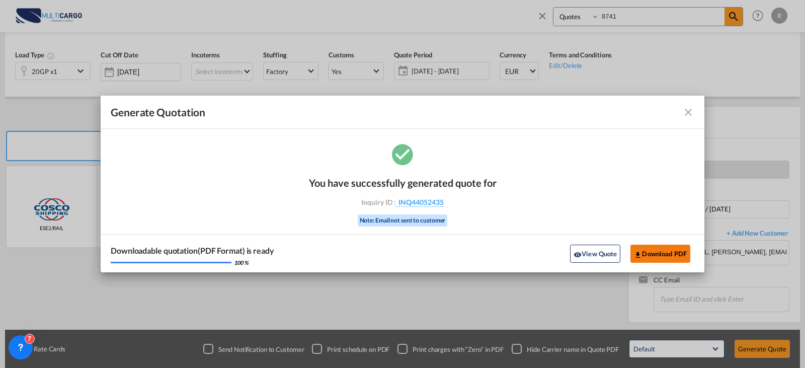
click at [678, 251] on button "Download PDF" at bounding box center [660, 254] width 60 height 18
drag, startPoint x: 690, startPoint y: 113, endPoint x: 655, endPoint y: 117, distance: 34.9
click at [690, 113] on md-icon "icon-close fg-AAA8AD cursor m-0" at bounding box center [688, 112] width 12 height 12
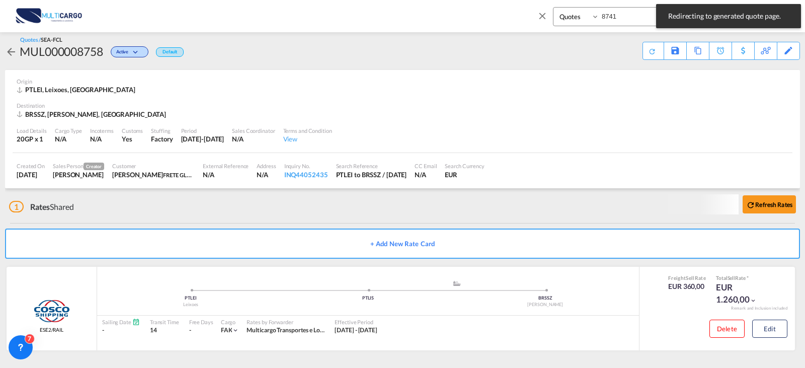
scroll to position [7, 0]
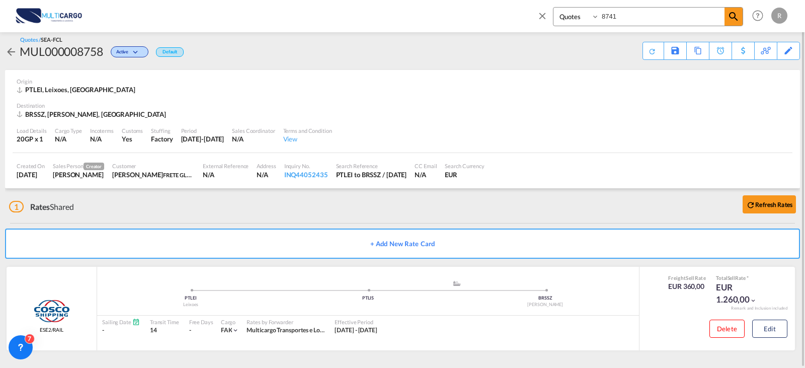
click at [542, 14] on md-icon "icon-close" at bounding box center [542, 15] width 11 height 11
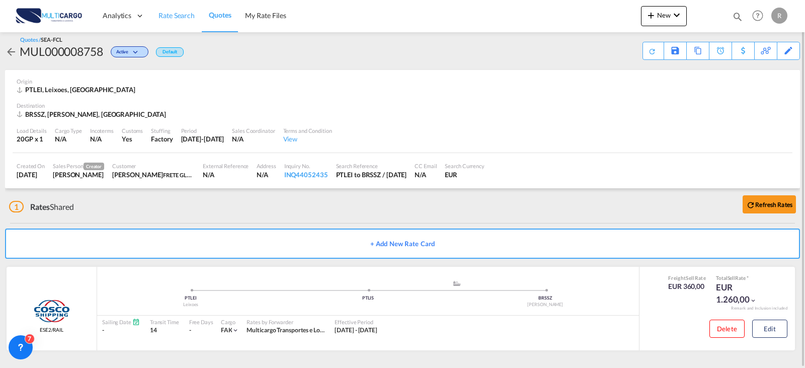
click at [181, 20] on span "Rate Search" at bounding box center [176, 15] width 36 height 9
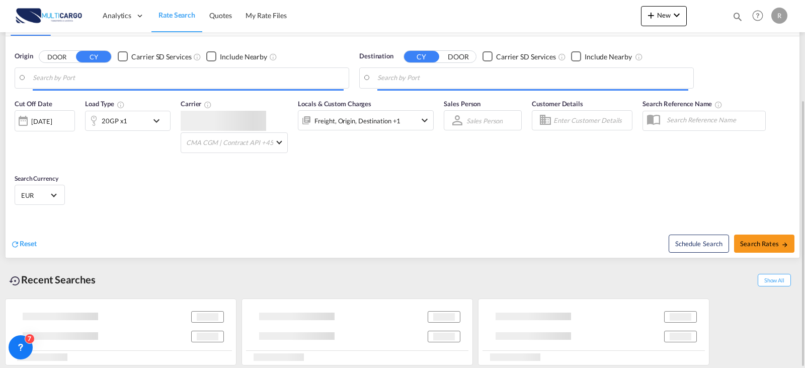
scroll to position [115, 0]
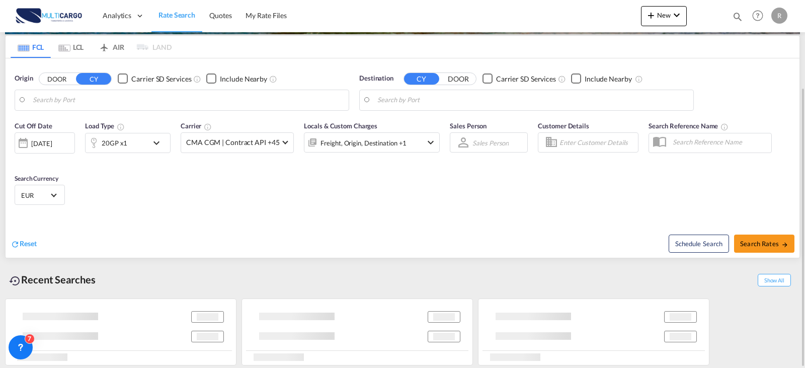
type input "Leixoes, PTLEI"
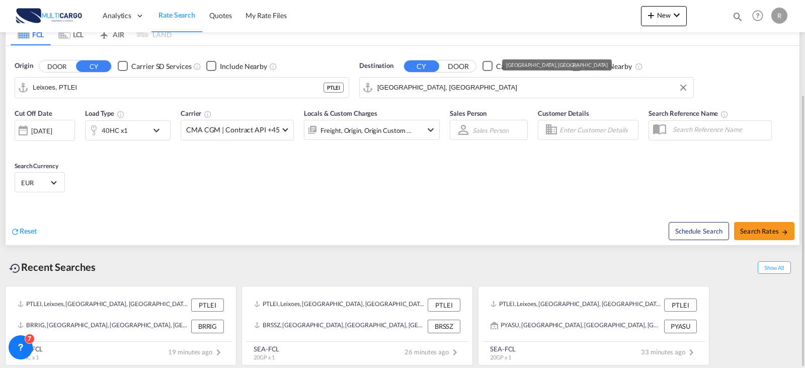
click at [408, 94] on input "[GEOGRAPHIC_DATA], [GEOGRAPHIC_DATA]" at bounding box center [532, 87] width 311 height 15
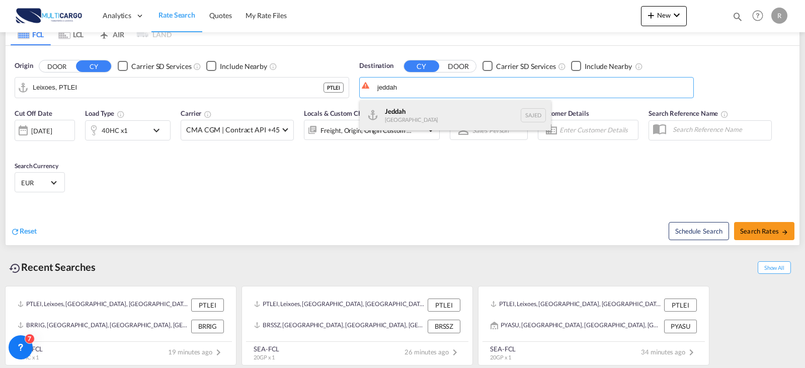
click at [405, 120] on div "Jeddah [GEOGRAPHIC_DATA] SAJED" at bounding box center [455, 115] width 191 height 30
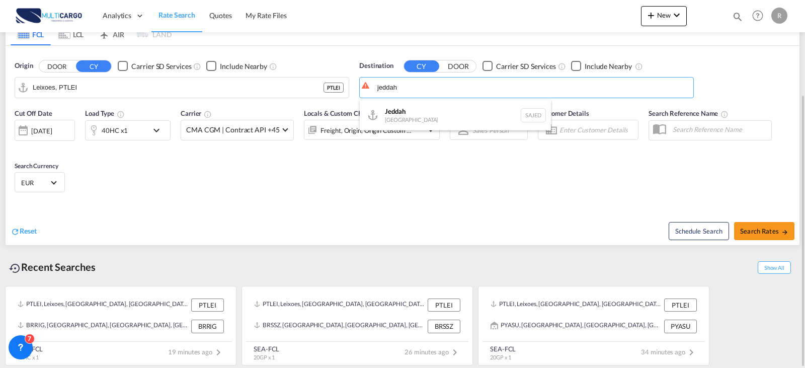
type input "Jeddah, SAJED"
click at [753, 234] on span "Search Rates" at bounding box center [764, 231] width 48 height 8
type input "PTLEI to SAJED / [DATE]"
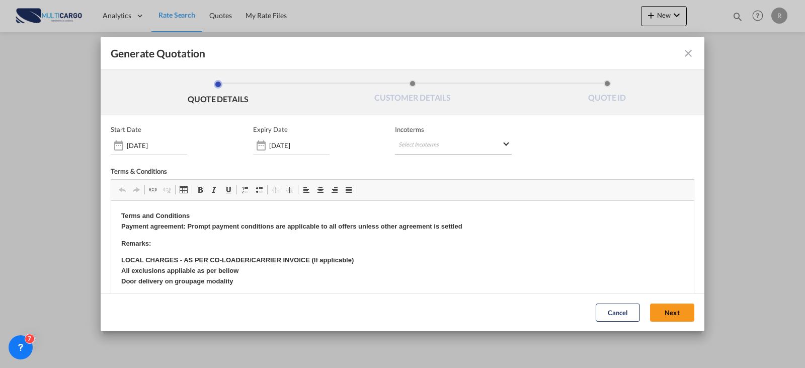
click at [439, 148] on md-select "Select Incoterms CFR - export Cost and Freight CIF - export Cost,Insurance and …" at bounding box center [453, 145] width 117 height 18
click at [287, 156] on md-backdrop at bounding box center [402, 184] width 805 height 368
click at [286, 150] on div "[DATE]" at bounding box center [291, 145] width 76 height 18
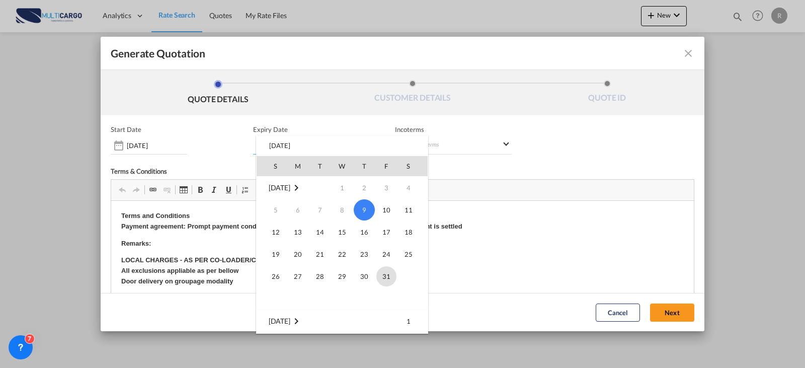
click at [389, 279] on span "31" at bounding box center [386, 276] width 20 height 20
type input "[DATE]"
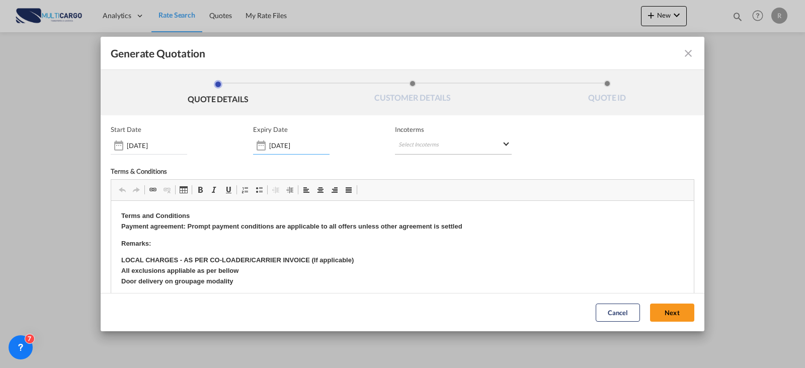
click at [431, 139] on md-select "Select Incoterms" at bounding box center [453, 145] width 117 height 18
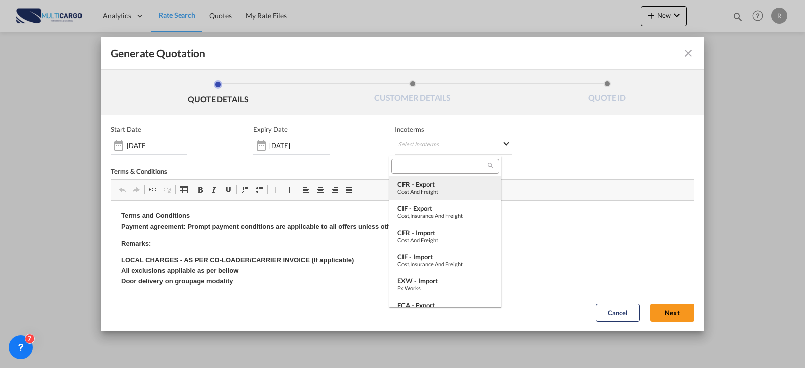
type md-option "[object Object]"
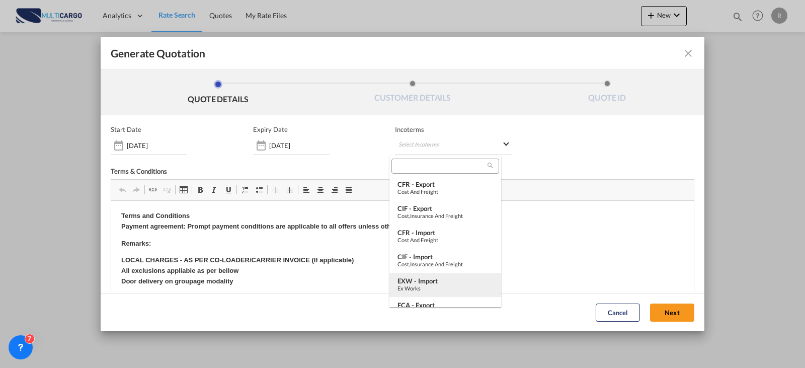
type md-option "[object Object]"
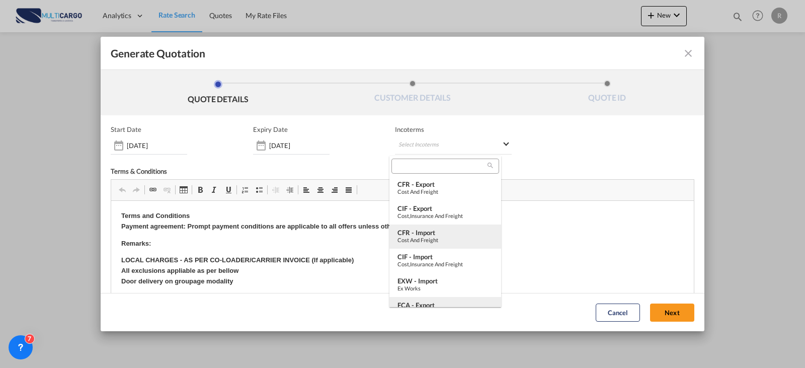
type md-option "[object Object]"
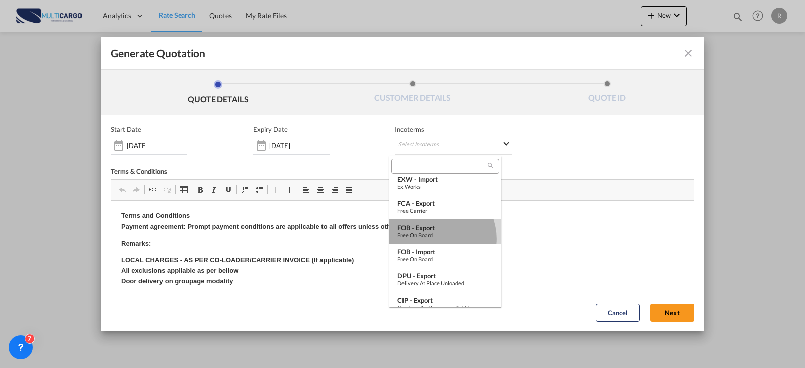
click at [436, 238] on md-option "FOB - export Free on Board" at bounding box center [445, 231] width 112 height 24
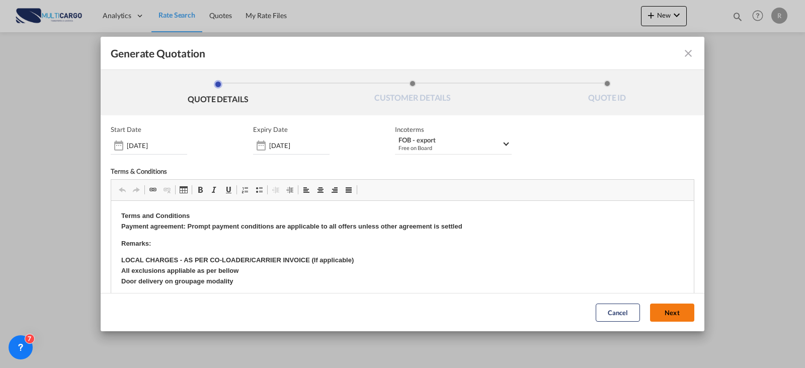
click at [664, 318] on button "Next" at bounding box center [672, 312] width 44 height 18
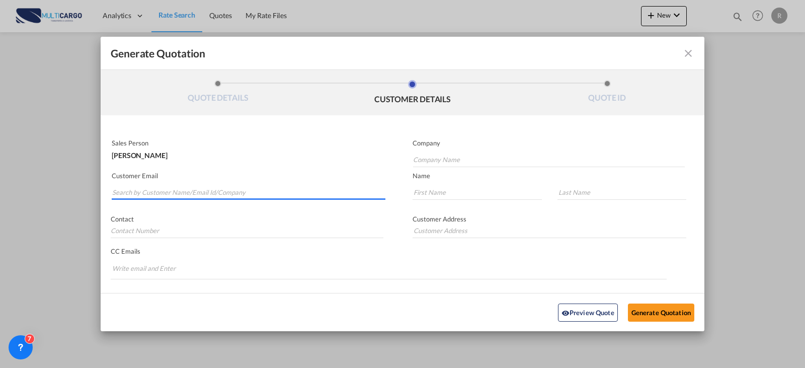
click at [149, 191] on input "Search by Customer Name/Email Id/Company" at bounding box center [248, 192] width 273 height 15
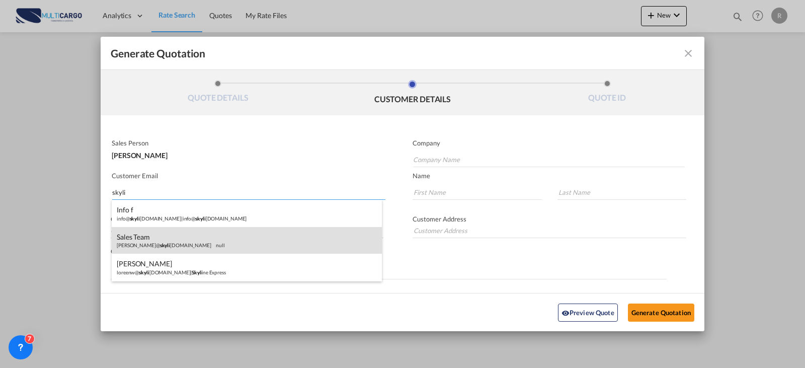
type input "skyli"
click at [165, 250] on div "Sales Team [PERSON_NAME]@ skyli [DOMAIN_NAME] null" at bounding box center [247, 240] width 270 height 27
type input "@[DOMAIN_NAME]"
type input "[PERSON_NAME][EMAIL_ADDRESS][DOMAIN_NAME]"
type input "Sales"
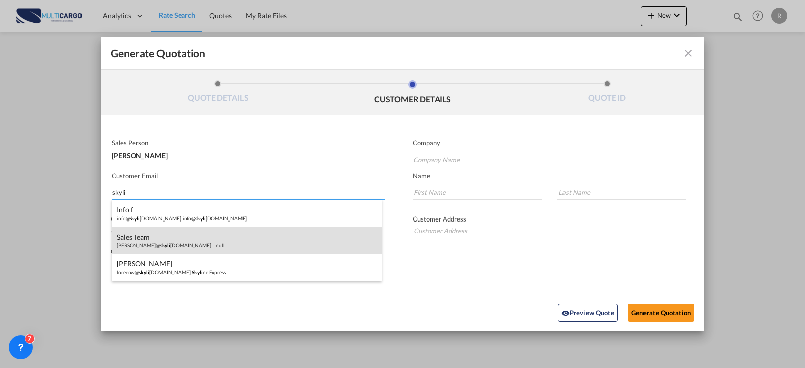
type input "Team"
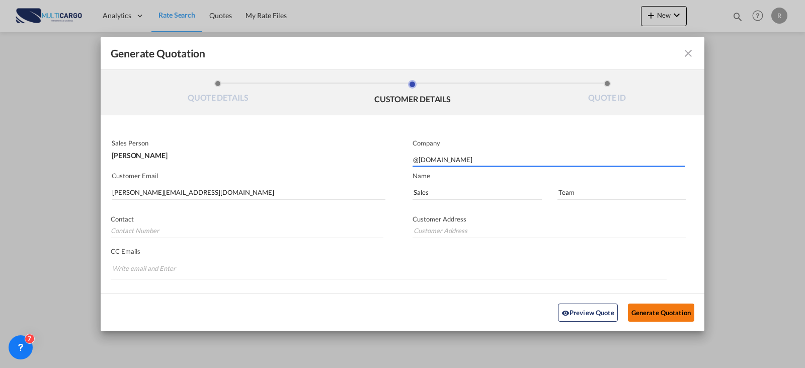
click at [636, 309] on button "Generate Quotation" at bounding box center [661, 312] width 66 height 18
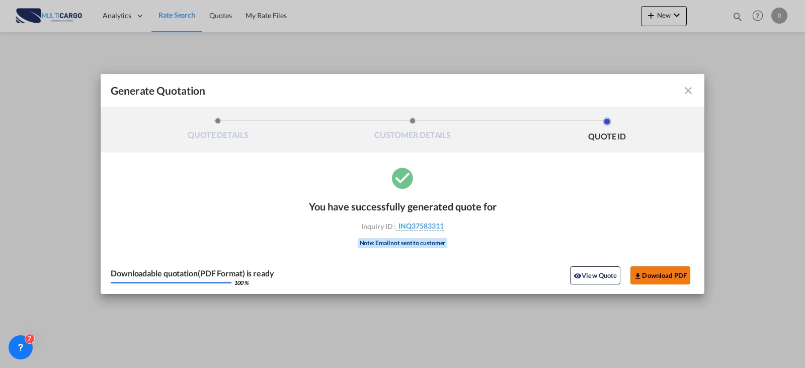
click at [665, 275] on button "Download PDF" at bounding box center [660, 275] width 60 height 18
click at [690, 93] on md-icon "icon-close fg-AAA8AD cursor m-0" at bounding box center [688, 91] width 12 height 12
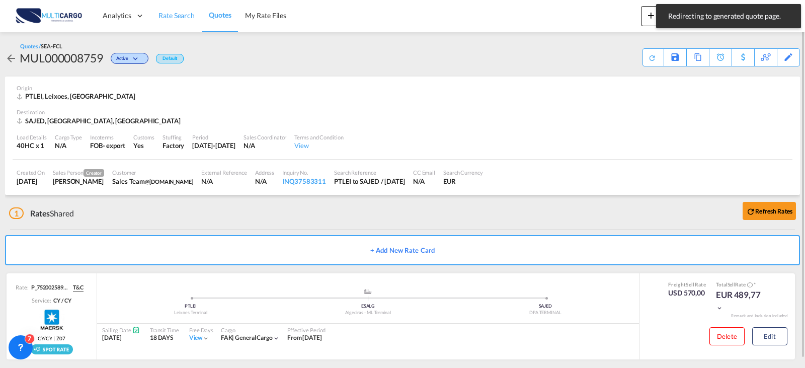
click at [171, 17] on span "Rate Search" at bounding box center [176, 15] width 36 height 9
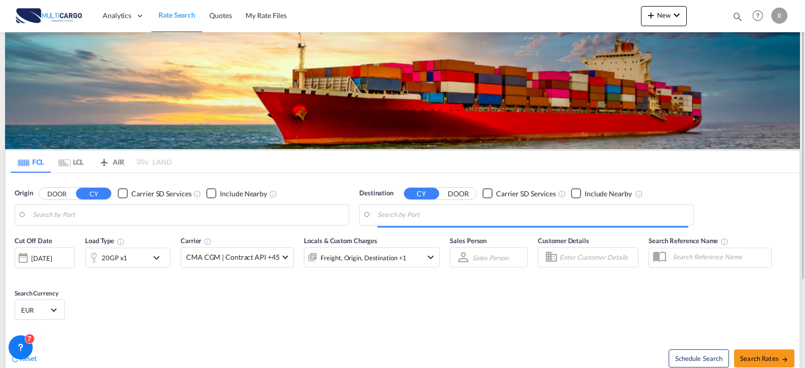
type input "Leixoes, PTLEI"
type input "Jeddah, SAJED"
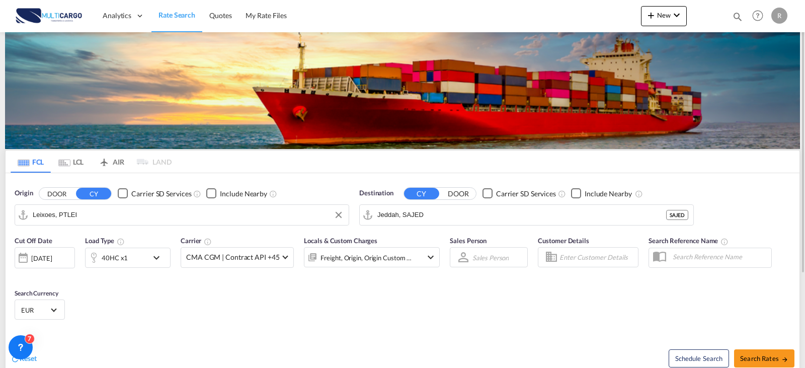
click at [124, 211] on input "Leixoes, PTLEI" at bounding box center [188, 214] width 311 height 15
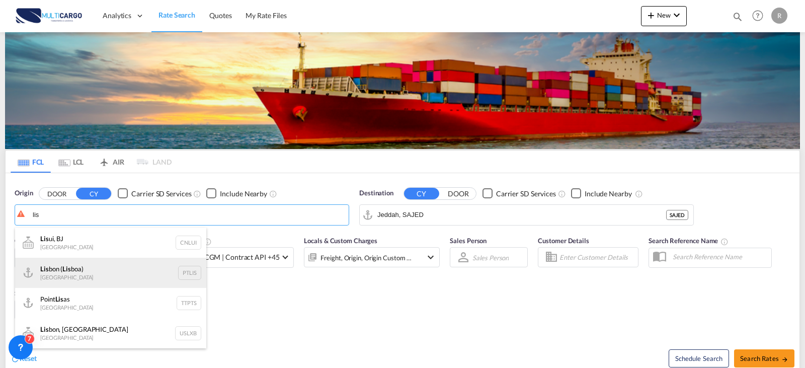
click at [109, 264] on div "Lis bon ( Lis boa) [GEOGRAPHIC_DATA] PTLIS" at bounding box center [110, 273] width 191 height 30
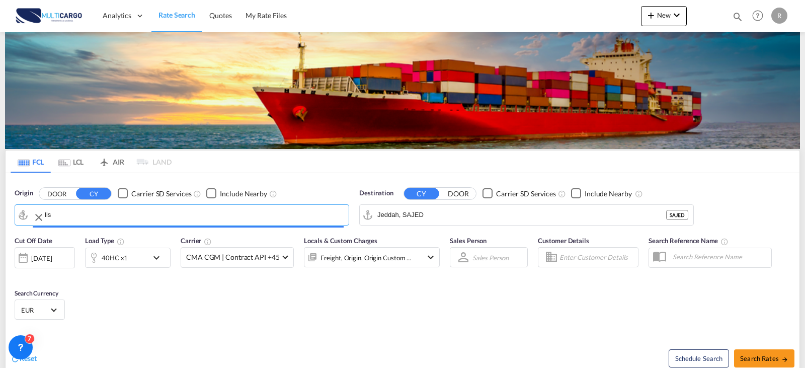
type input "[GEOGRAPHIC_DATA] ([GEOGRAPHIC_DATA]), PTLIS"
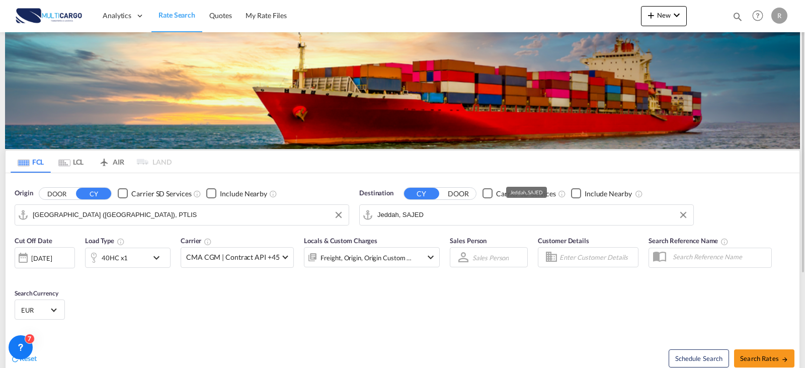
click at [425, 217] on input "Jeddah, SAJED" at bounding box center [532, 214] width 311 height 15
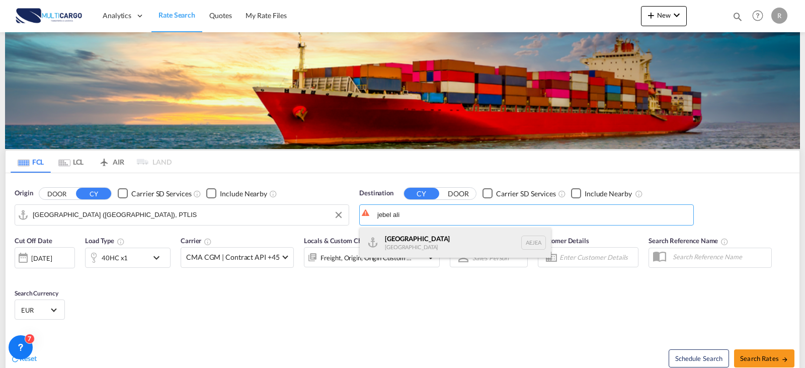
click at [437, 244] on div "[GEOGRAPHIC_DATA] [GEOGRAPHIC_DATA]" at bounding box center [455, 242] width 191 height 30
type input "[GEOGRAPHIC_DATA], [GEOGRAPHIC_DATA]"
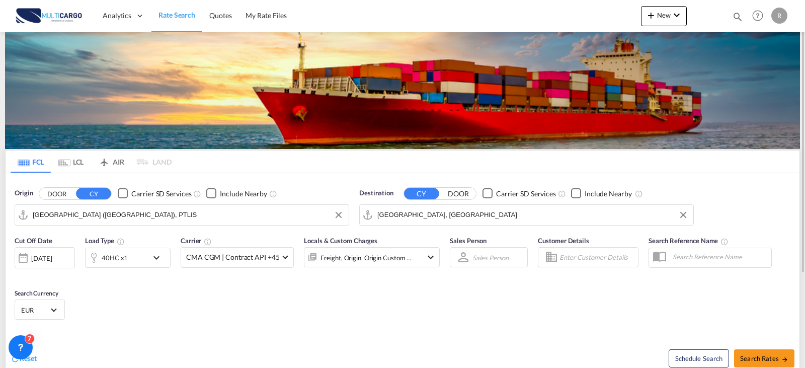
click at [150, 251] on div "40HC x1" at bounding box center [128, 258] width 86 height 20
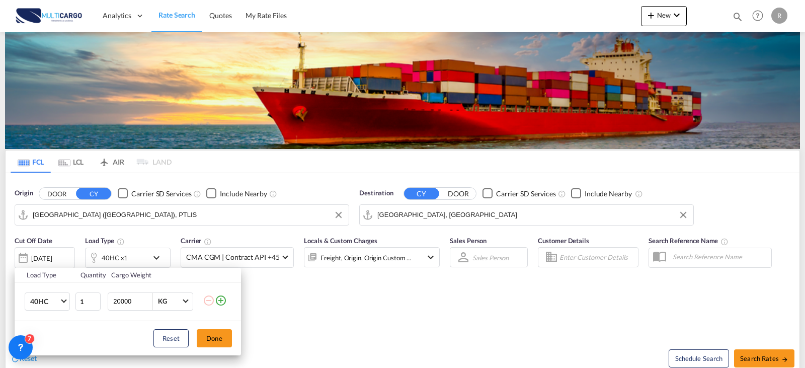
click at [219, 302] on md-icon "icon-plus-circle-outline" at bounding box center [221, 300] width 12 height 12
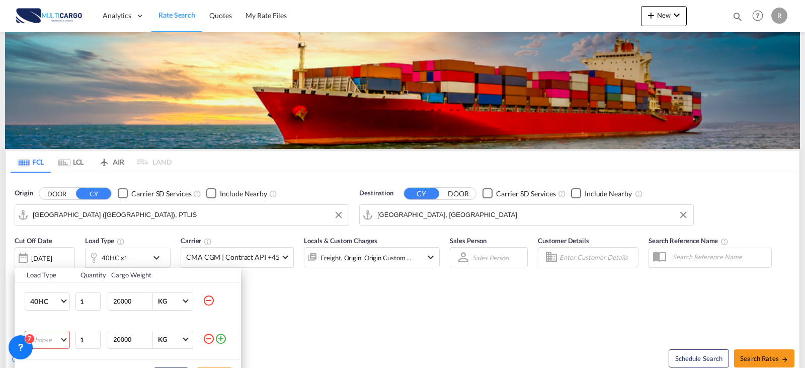
click at [54, 346] on md-select "Choose 20GP 40GP 40HC 45HC 20RE 40RE 40HR 20OT 40OT 20FR 40FR 40NR 20NR 45S 20T…" at bounding box center [47, 340] width 45 height 18
click at [57, 247] on md-option "20GP" at bounding box center [56, 246] width 68 height 24
click at [780, 355] on div "Load Type Quantity Cargo Weight 40HC 20GP 40GP 40HC 45HC 20RE 40RE 40HR 20OT 40…" at bounding box center [402, 184] width 805 height 368
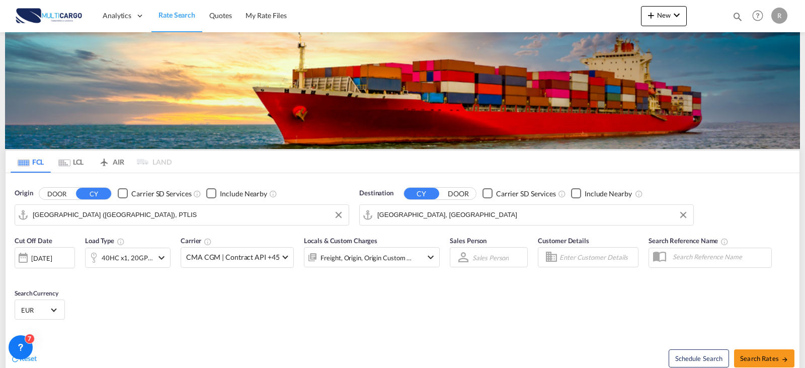
click at [780, 355] on span "Search Rates" at bounding box center [764, 358] width 48 height 8
type input "PTLIS to AEJEA / [DATE]"
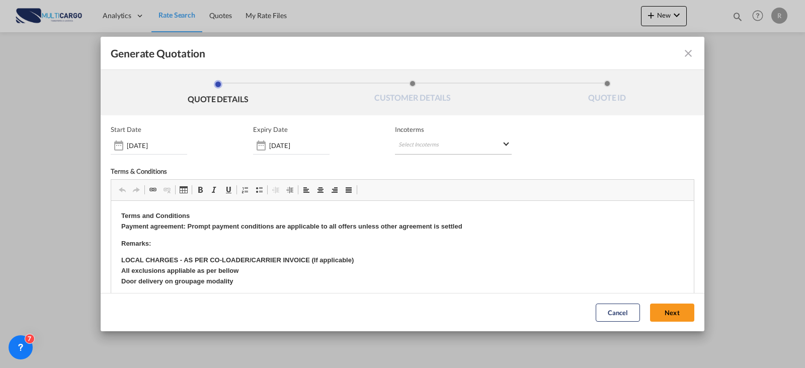
click at [407, 151] on md-select "Select Incoterms CFR - export Cost and Freight CIF - export Cost,Insurance and …" at bounding box center [453, 145] width 117 height 18
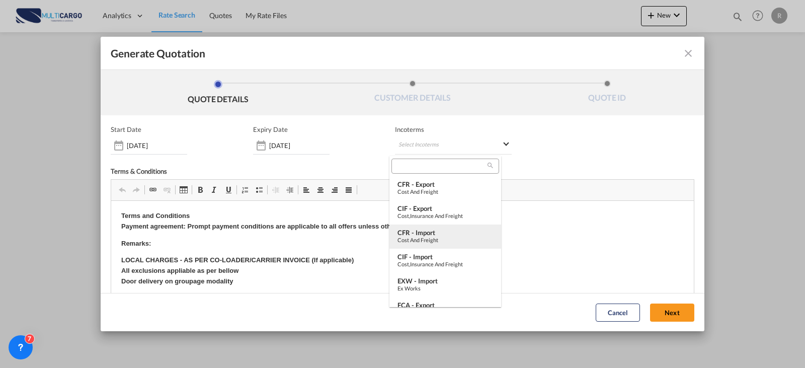
type md-option "[object Object]"
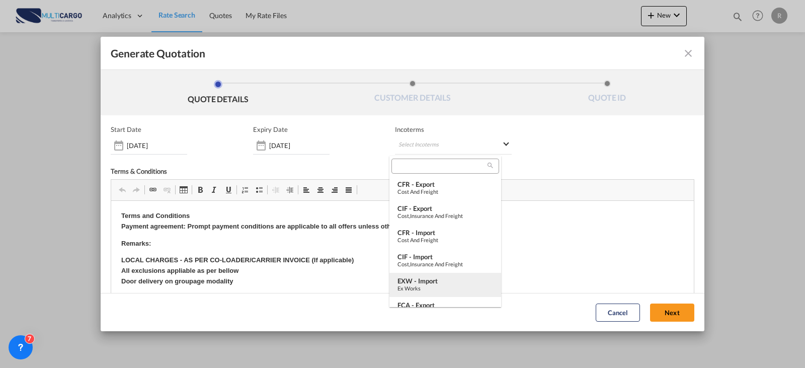
type md-option "[object Object]"
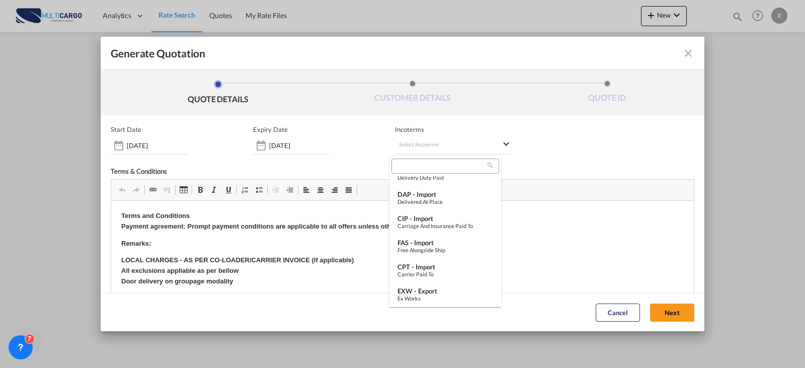
scroll to position [376, 0]
click at [435, 269] on div "EXW - export" at bounding box center [445, 267] width 96 height 8
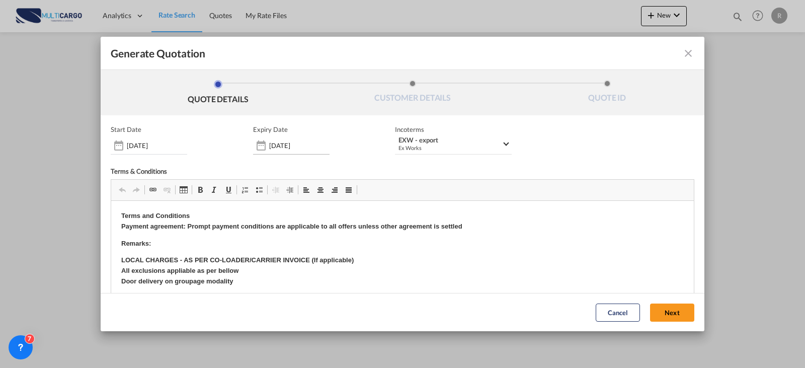
drag, startPoint x: 325, startPoint y: 142, endPoint x: 317, endPoint y: 146, distance: 7.9
click at [325, 142] on input "[DATE]" at bounding box center [299, 145] width 60 height 8
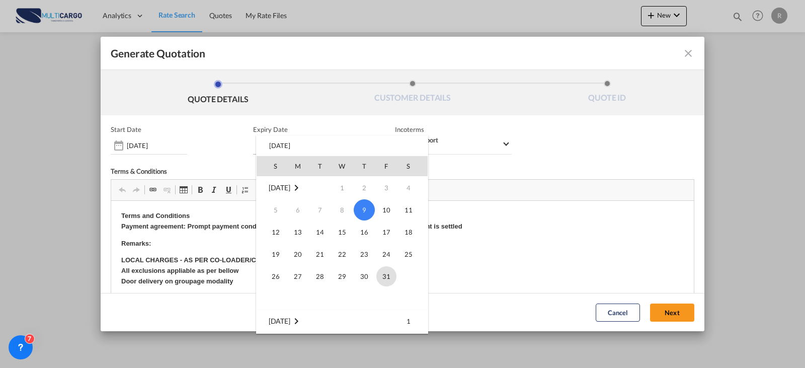
click at [392, 274] on span "31" at bounding box center [386, 276] width 20 height 20
type input "[DATE]"
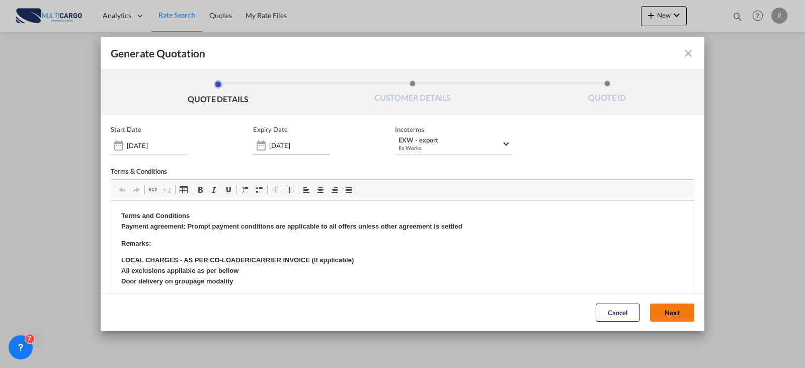
click at [656, 317] on button "Next" at bounding box center [672, 312] width 44 height 18
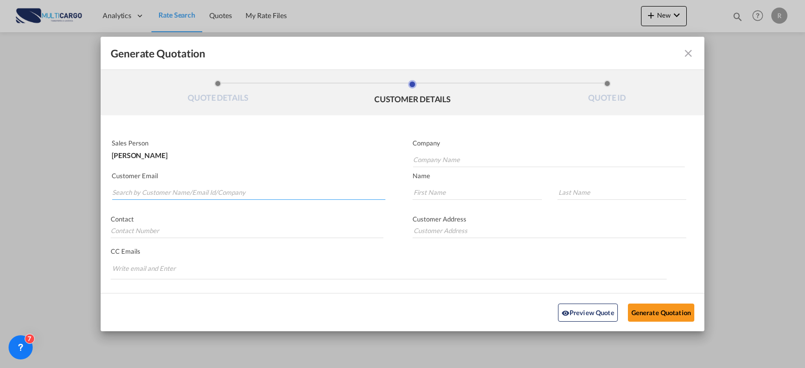
click at [319, 187] on input "Search by Customer Name/Email Id/Company" at bounding box center [248, 192] width 273 height 15
type input "tideli"
click at [470, 155] on input "Company Name" at bounding box center [549, 159] width 272 height 15
paste input "[PERSON_NAME] Senior Sales Executive Tide Line Shipping LLC Mobile : [PHONE_NUM…"
type input "[PERSON_NAME] Senior Sales Executive Tide Line Shipping LLC Mobile : [PHONE_NUM…"
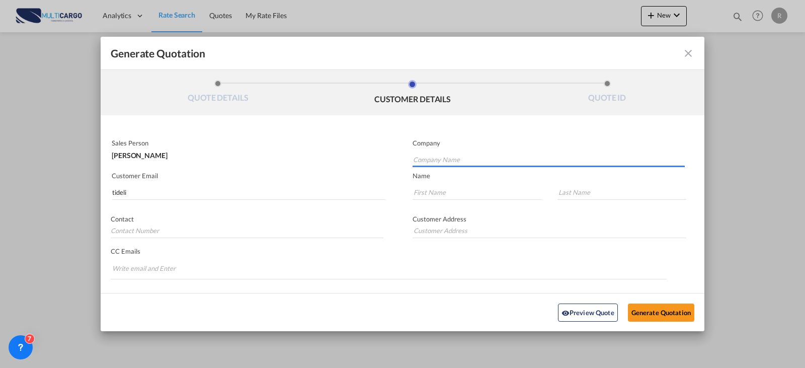
scroll to position [0, 0]
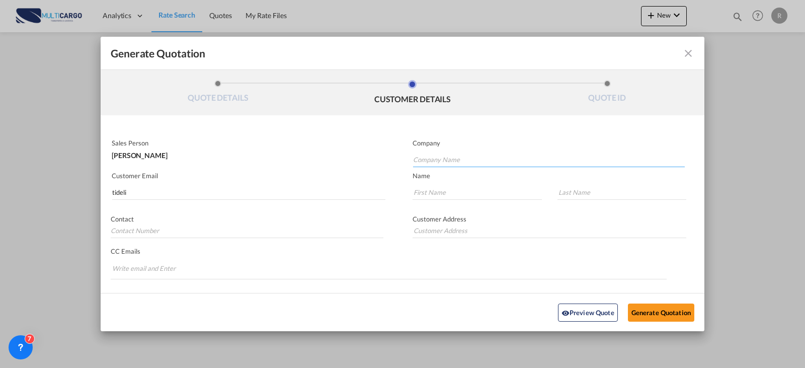
click at [489, 159] on input "Company Name" at bounding box center [549, 159] width 272 height 15
paste input "Tide Line Shipping LLC"
type input "Tide Line Shipping LLC"
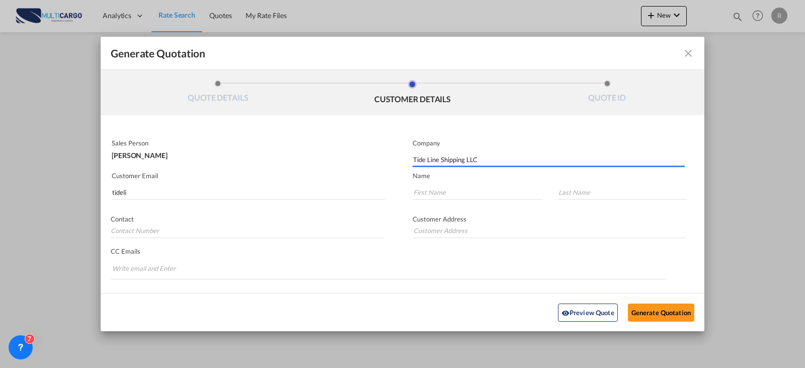
drag, startPoint x: 206, startPoint y: 208, endPoint x: 104, endPoint y: 177, distance: 107.1
click at [199, 202] on div "Sales Person [PERSON_NAME] Company Tide Line Shipping LLC Customer Email tideli…" at bounding box center [403, 220] width 604 height 170
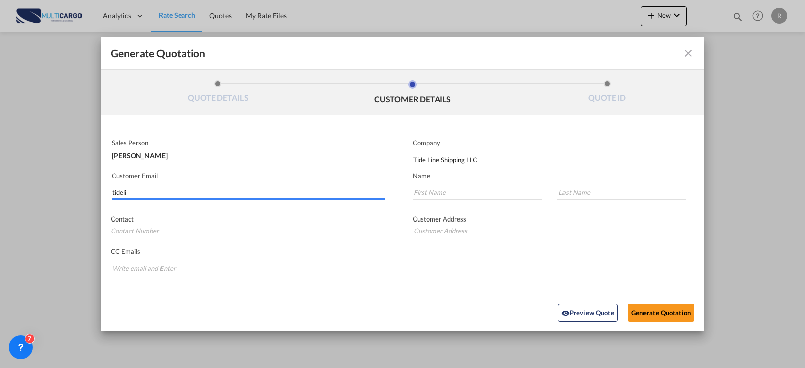
click at [216, 194] on input "tideli" at bounding box center [248, 192] width 273 height 15
drag, startPoint x: 175, startPoint y: 194, endPoint x: 66, endPoint y: 198, distance: 108.7
click at [68, 198] on div "Generate Quotation QUOTE DETAILS CUSTOMER DETAILS QUOTE ID Start Date [DATE] Ex…" at bounding box center [402, 184] width 805 height 368
paste input "[EMAIL_ADDRESS][DOMAIN_NAME]>"
type input "[EMAIL_ADDRESS][DOMAIN_NAME]>"
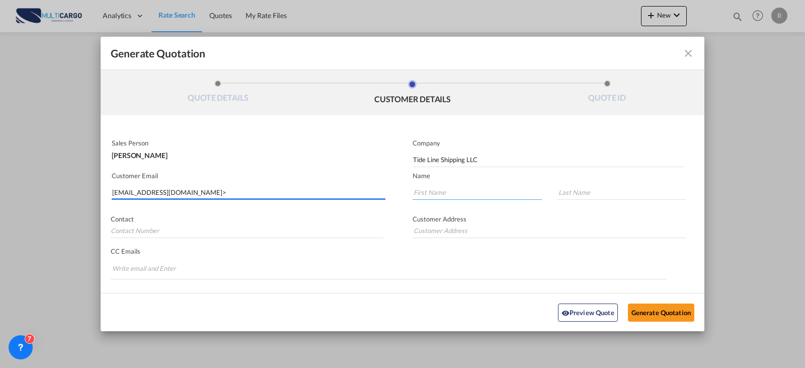
click at [471, 192] on input "Generate QuotationQUOTE ..." at bounding box center [477, 192] width 129 height 15
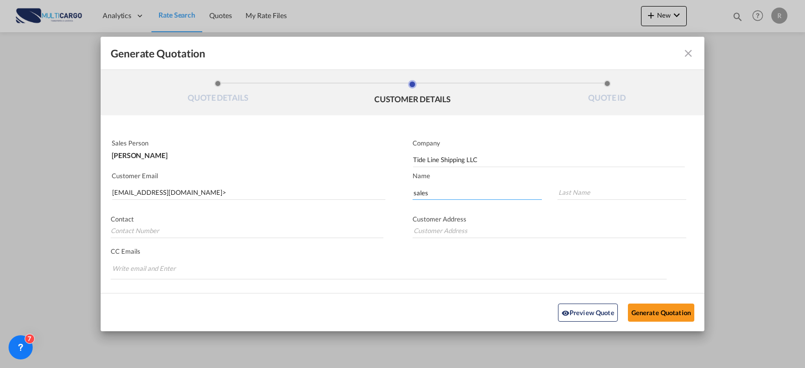
type input "sales"
type input "team"
click at [661, 315] on button "Generate Quotation" at bounding box center [661, 312] width 66 height 18
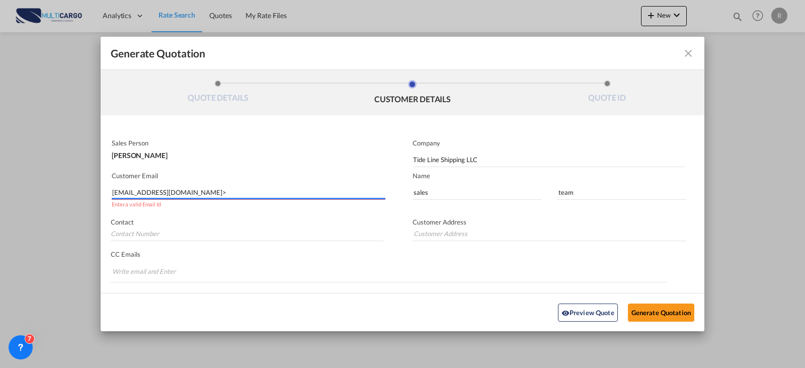
click at [219, 196] on input "[EMAIL_ADDRESS][DOMAIN_NAME]>" at bounding box center [248, 192] width 273 height 15
type input "[EMAIL_ADDRESS][DOMAIN_NAME]"
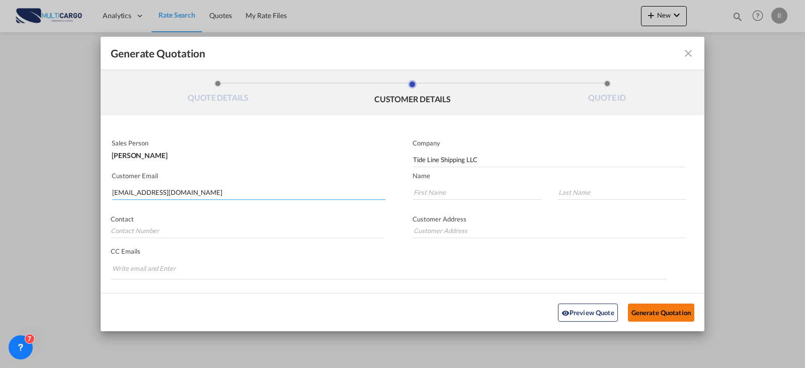
type input "[EMAIL_ADDRESS][DOMAIN_NAME]"
click at [651, 312] on button "Generate Quotation" at bounding box center [661, 312] width 66 height 18
click at [462, 186] on input "Generate QuotationQUOTE ..." at bounding box center [477, 192] width 129 height 15
type input "SALES"
type input "TEAM"
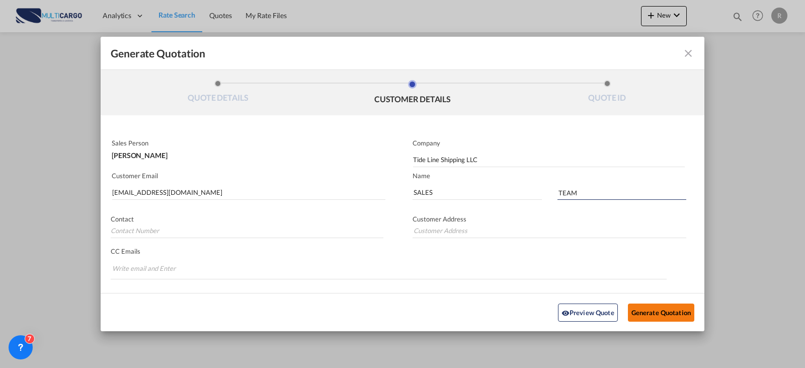
click at [664, 320] on button "Generate Quotation" at bounding box center [661, 312] width 66 height 18
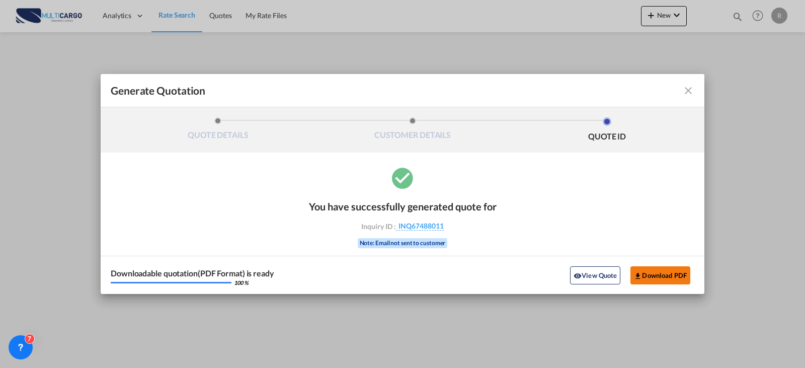
click at [670, 277] on button "Download PDF" at bounding box center [660, 275] width 60 height 18
